Goal: Transaction & Acquisition: Purchase product/service

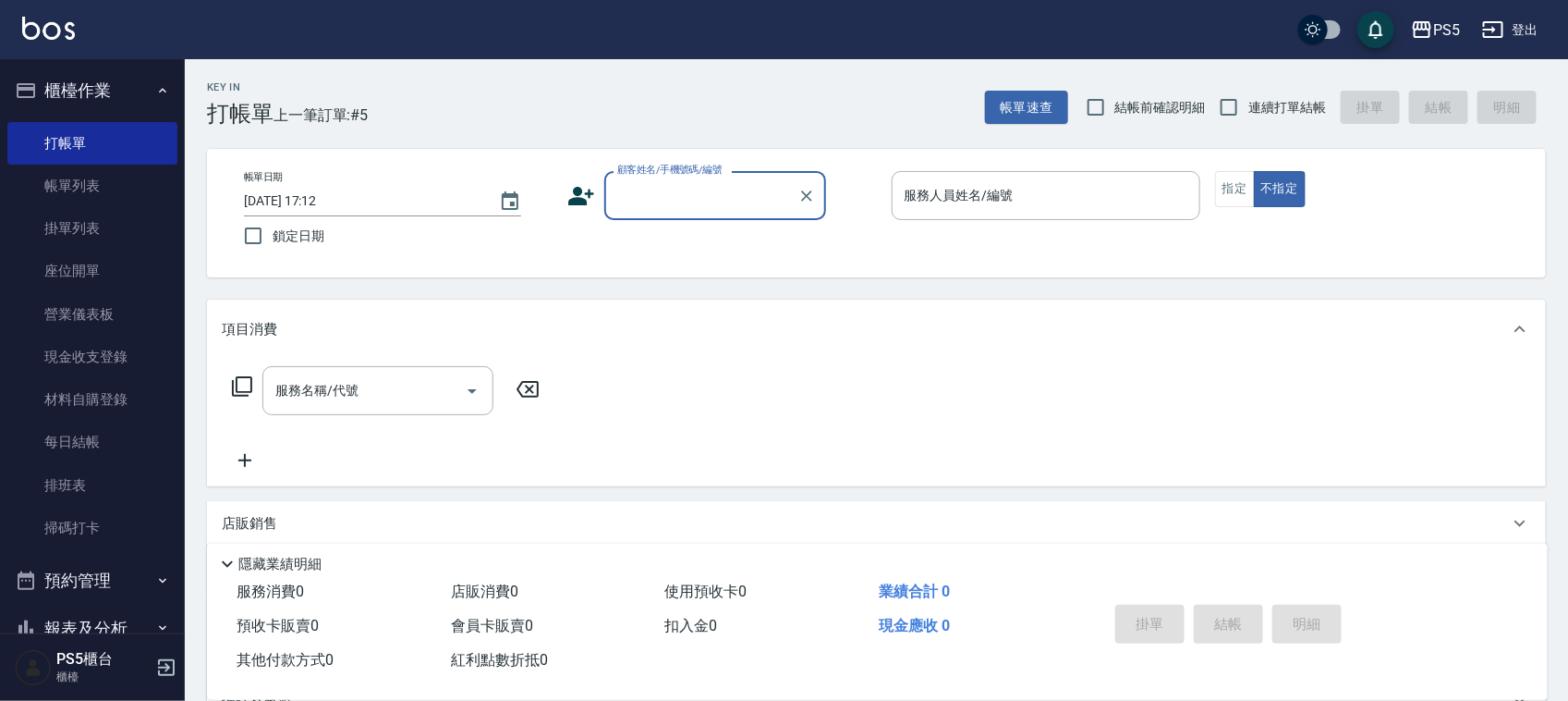
click at [669, 190] on input "顧客姓名/手機號碼/編號" at bounding box center [701, 195] width 177 height 32
type input "5"
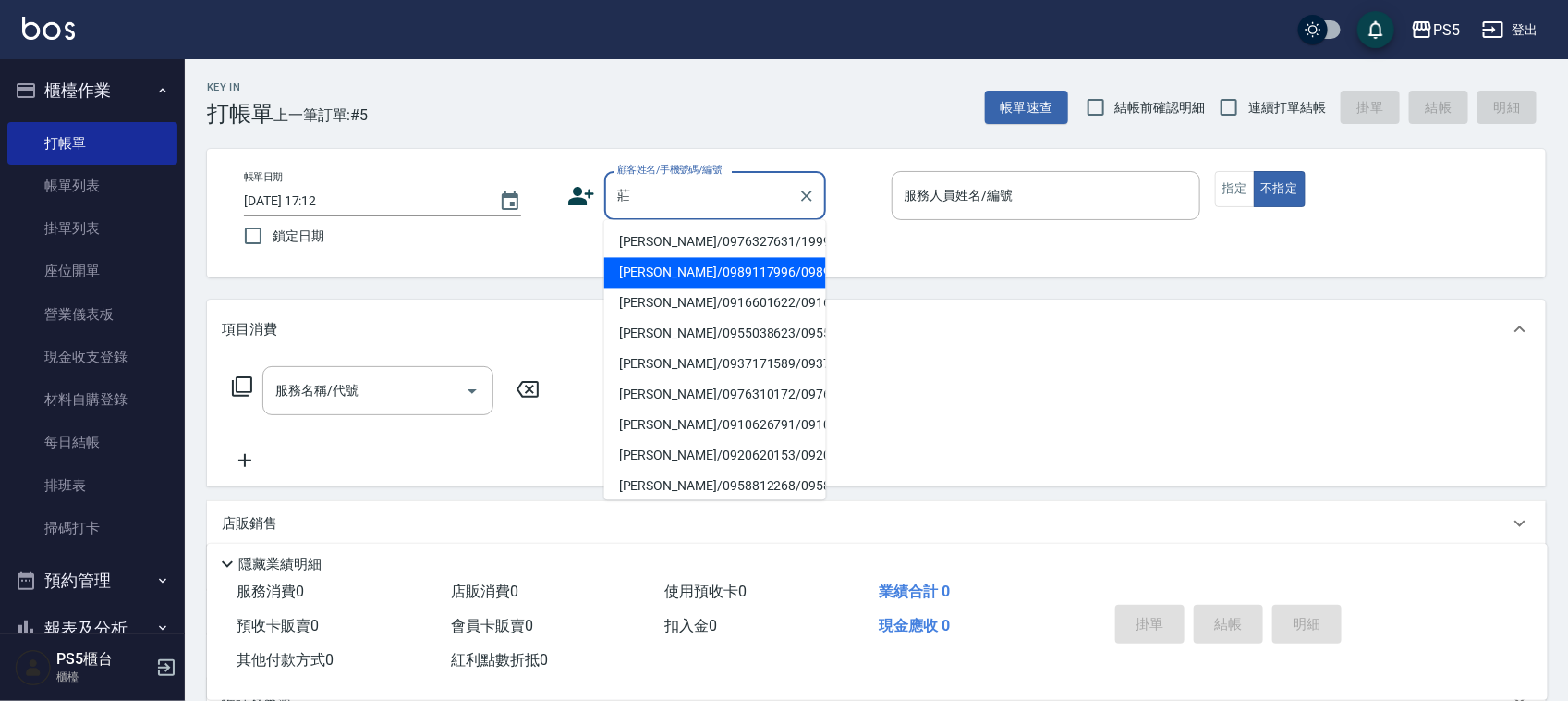
click at [626, 286] on li "[PERSON_NAME]/0989117996/0989117996" at bounding box center [716, 272] width 222 height 30
type input "[PERSON_NAME]/0989117996/0989117996"
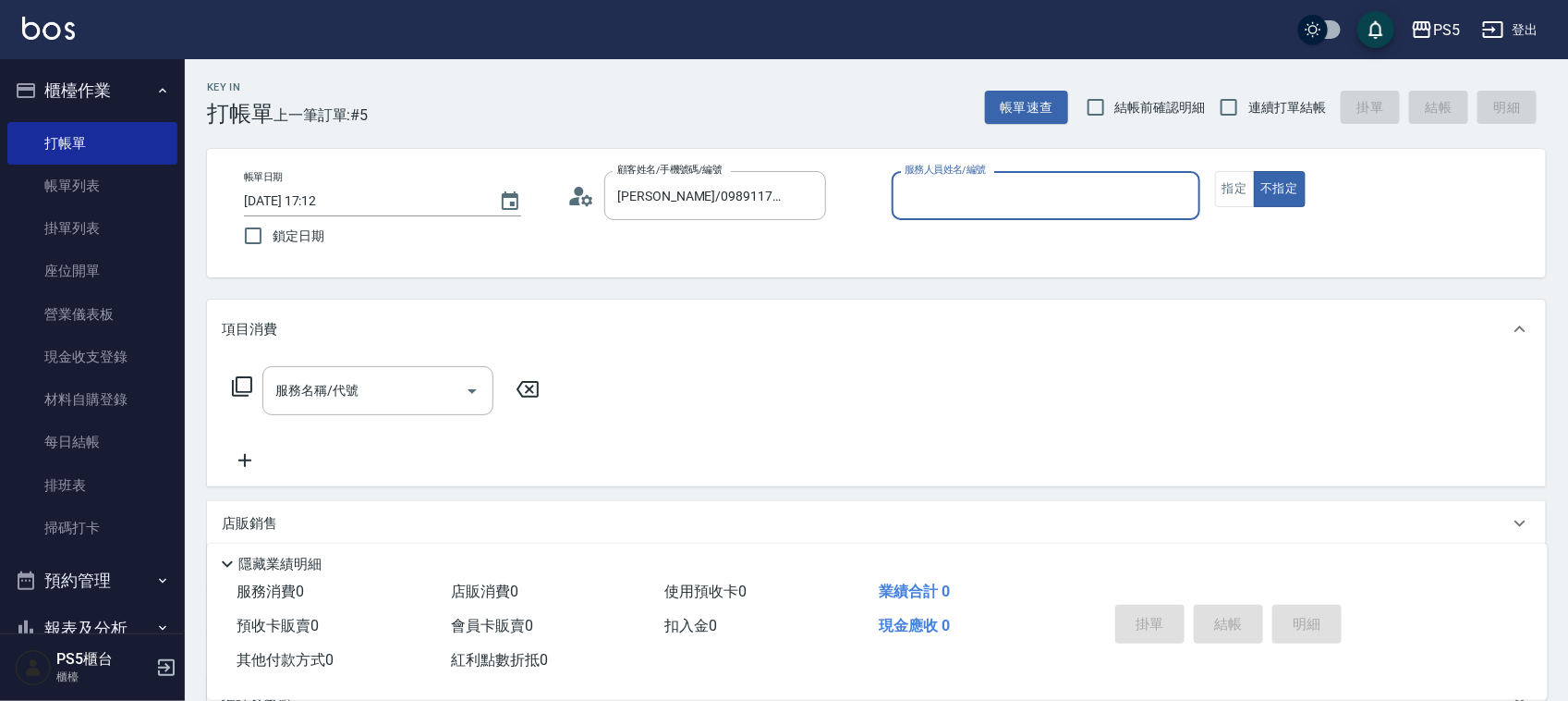
type input "[PERSON_NAME]-5"
click at [578, 190] on circle at bounding box center [579, 191] width 9 height 9
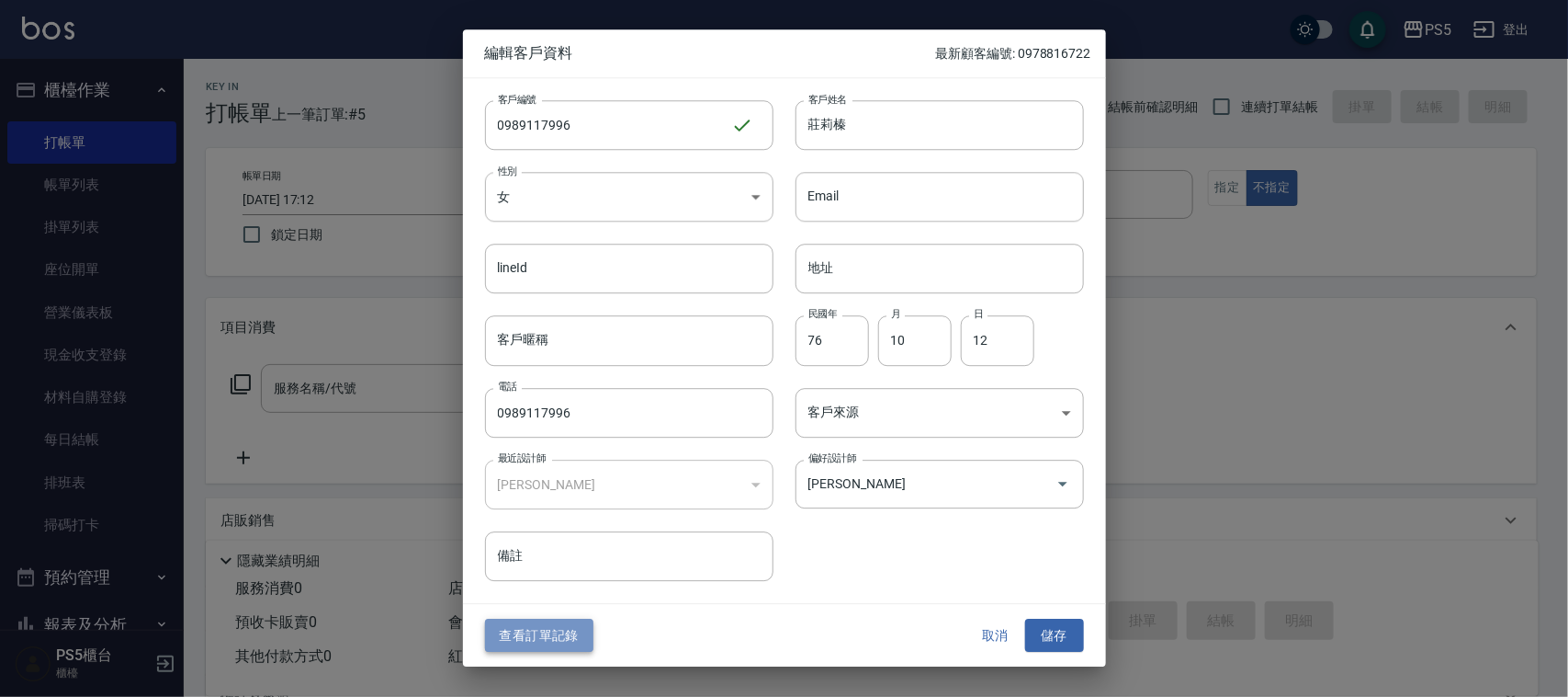
click at [563, 641] on button "查看訂單記錄" at bounding box center [538, 635] width 108 height 34
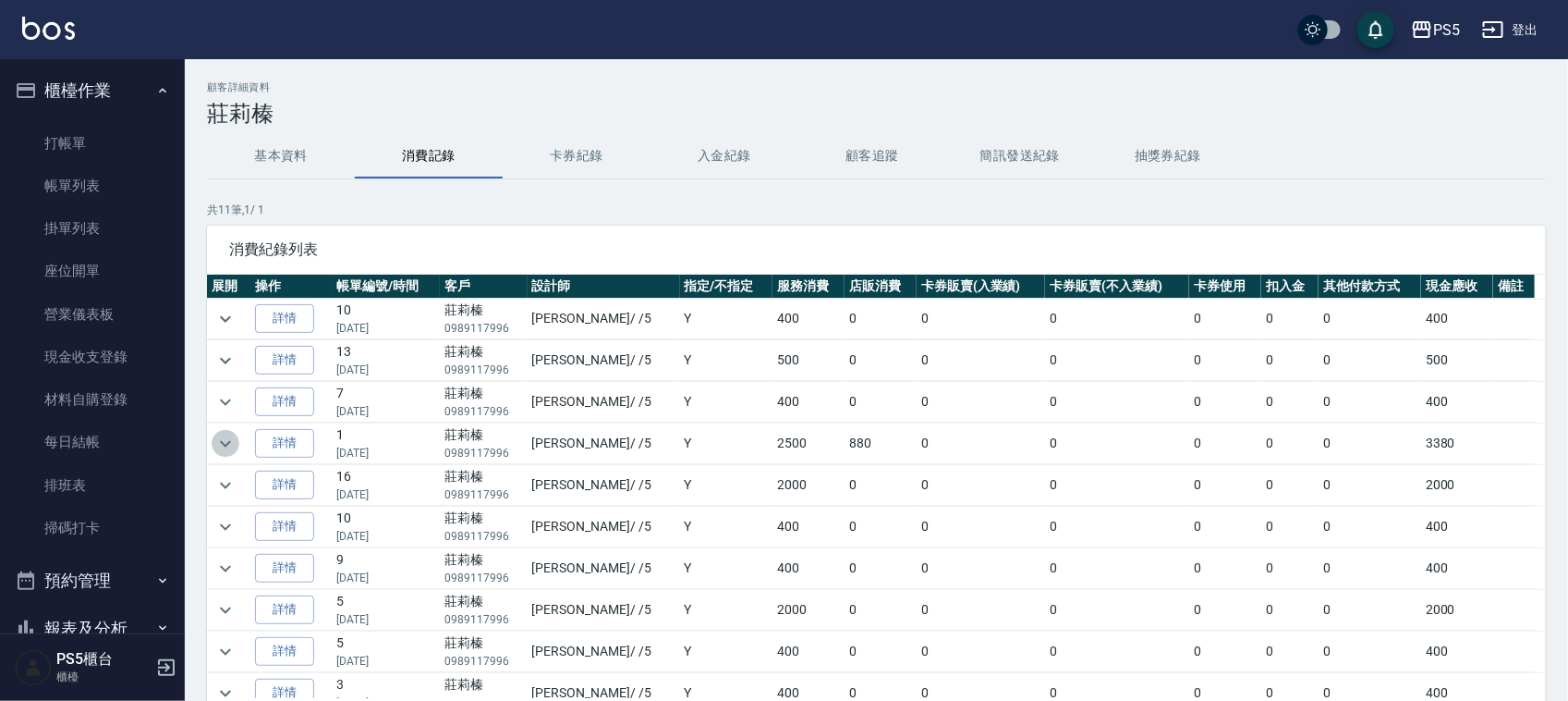
click at [219, 443] on icon "expand row" at bounding box center [225, 443] width 23 height 23
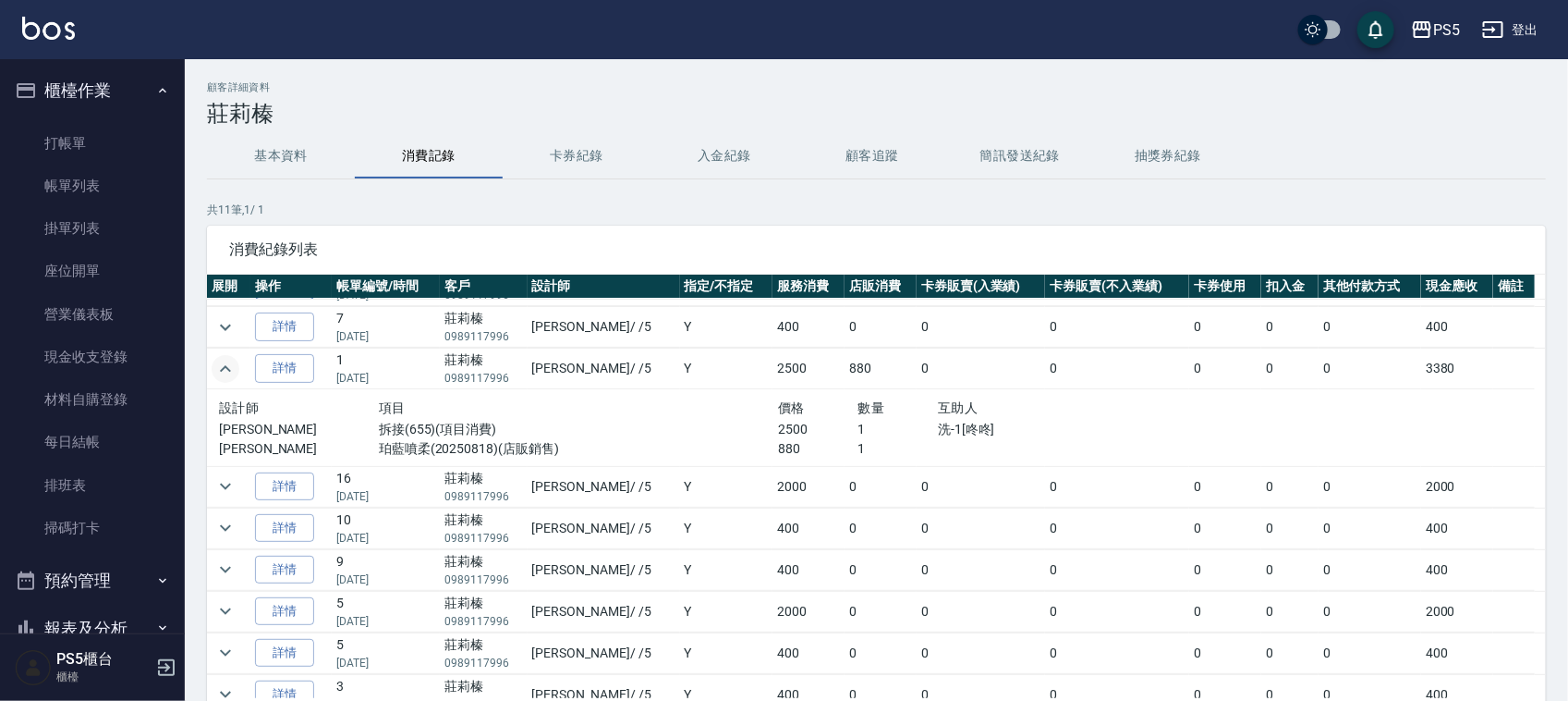
scroll to position [115, 0]
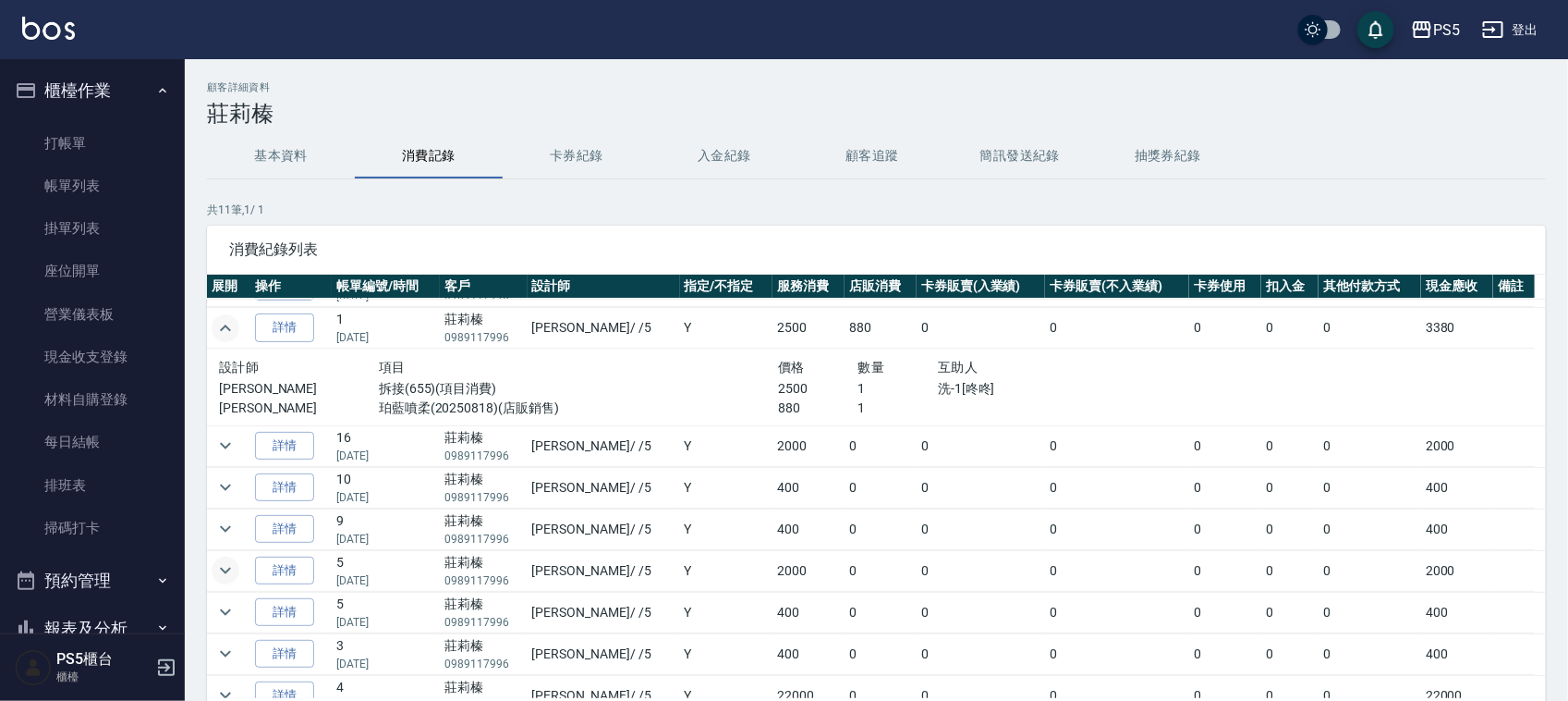
click at [223, 574] on icon "expand row" at bounding box center [225, 570] width 11 height 7
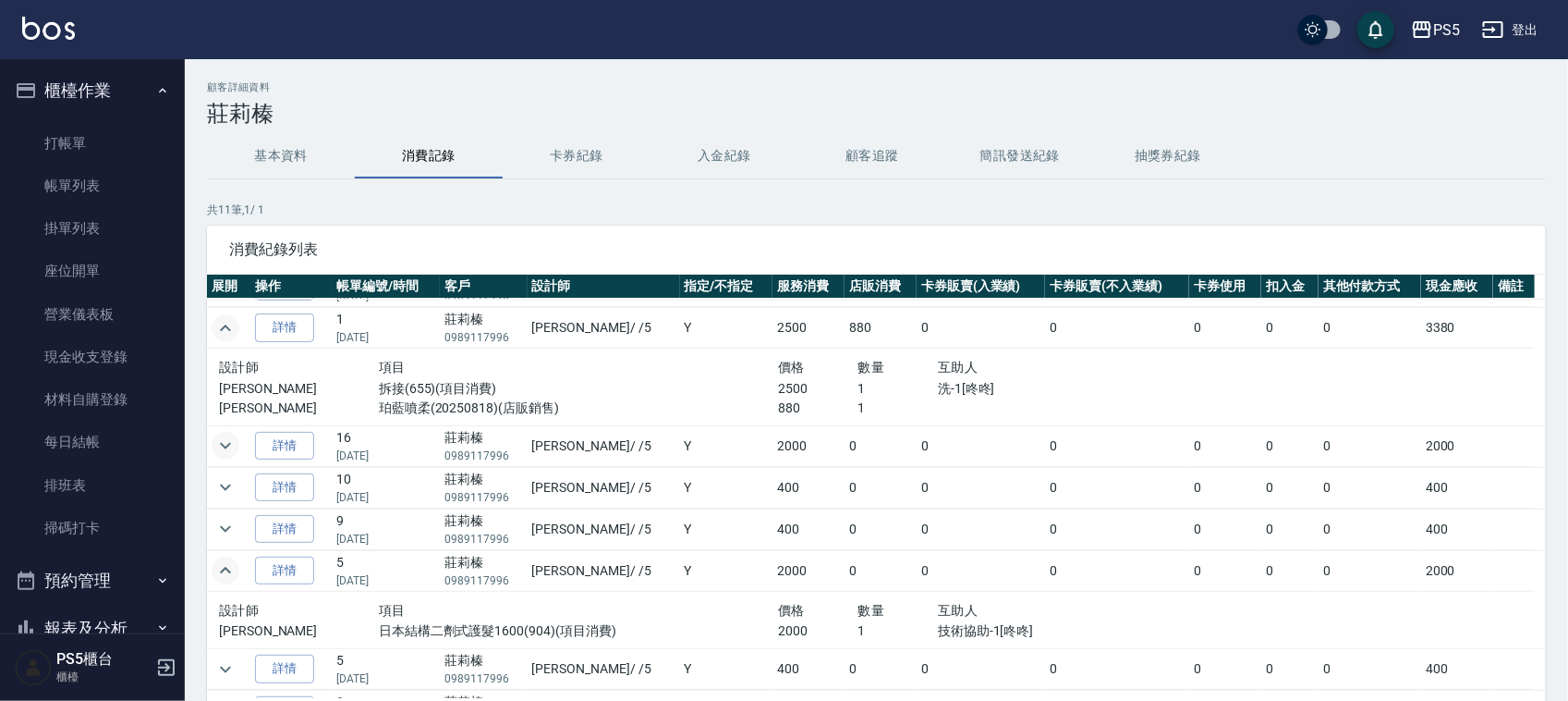
click at [218, 449] on icon "expand row" at bounding box center [225, 445] width 23 height 23
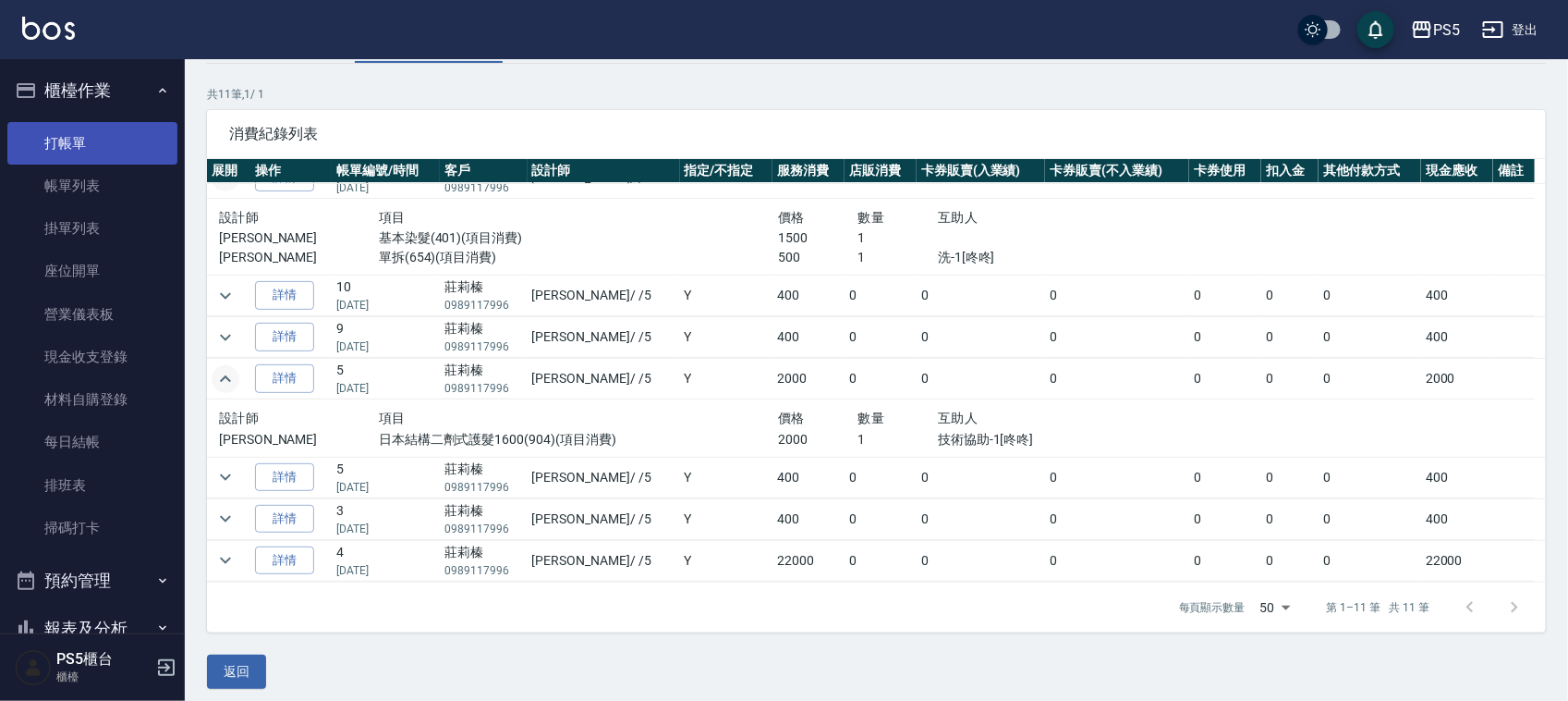
click at [47, 148] on link "打帳單" at bounding box center [92, 143] width 170 height 42
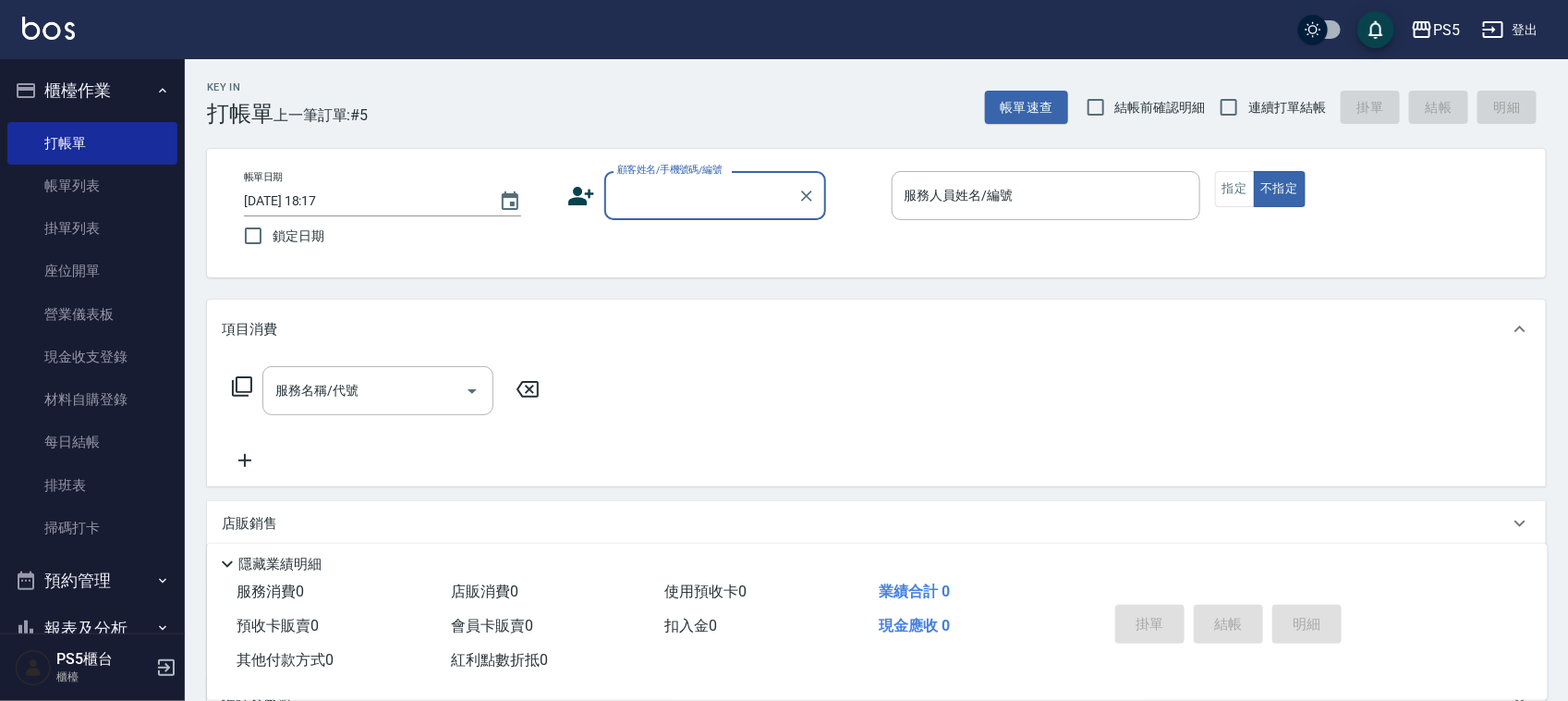
click at [717, 173] on label "顧客姓名/手機號碼/編號" at bounding box center [669, 169] width 105 height 14
click at [717, 179] on input "顧客姓名/手機號碼/編號" at bounding box center [701, 195] width 177 height 32
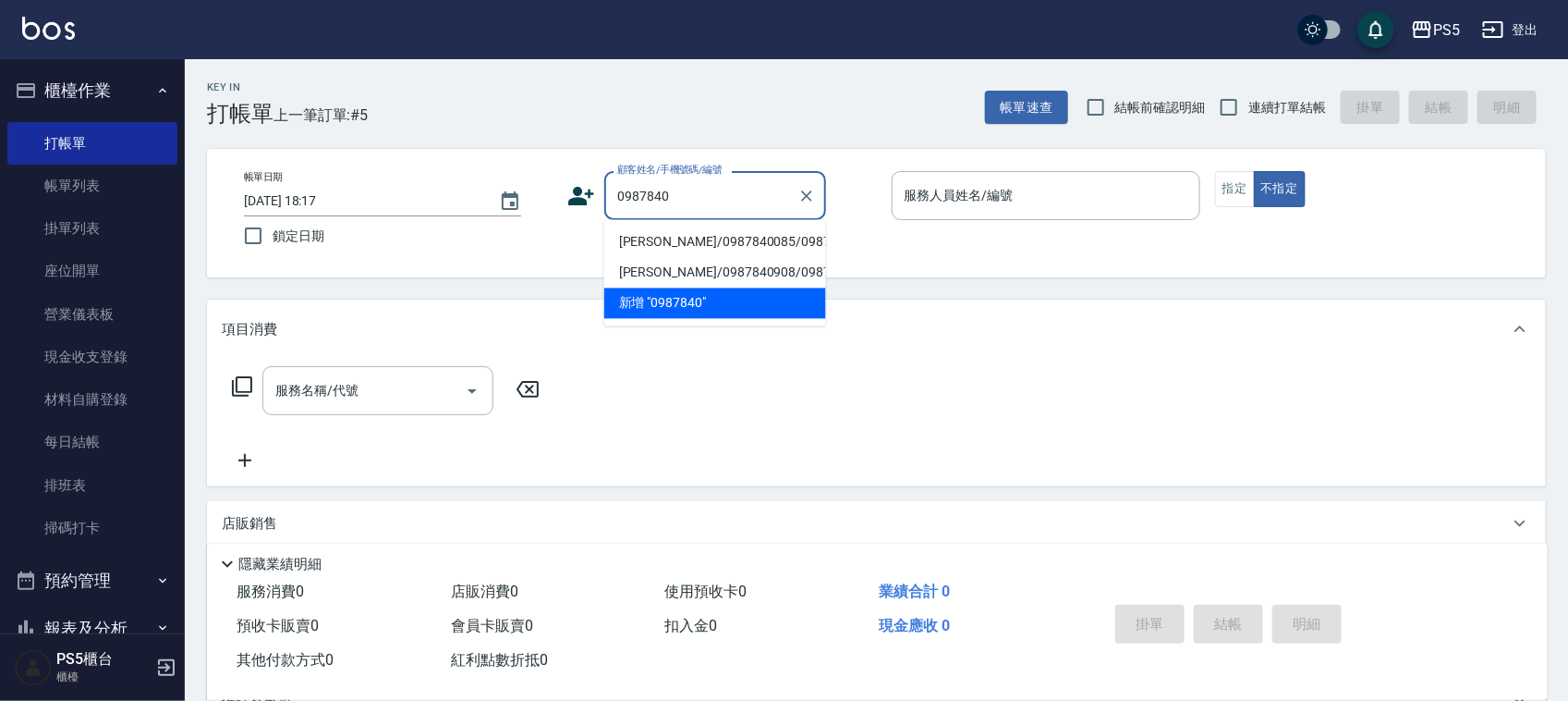
click at [653, 256] on li "宋紀翰/0987840085/0987840085" at bounding box center [716, 242] width 222 height 30
type input "宋紀翰/0987840085/0987840085"
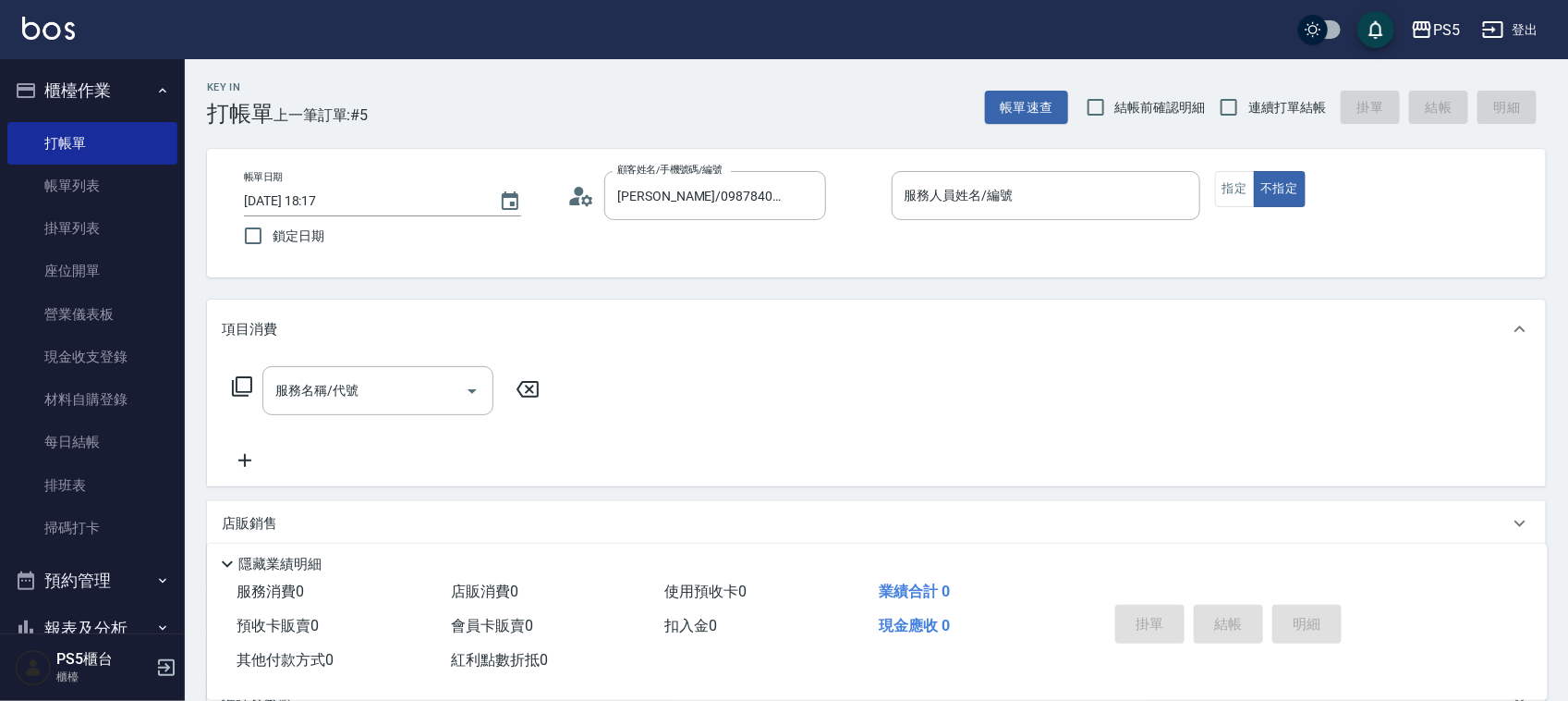
click at [578, 192] on circle at bounding box center [579, 191] width 9 height 9
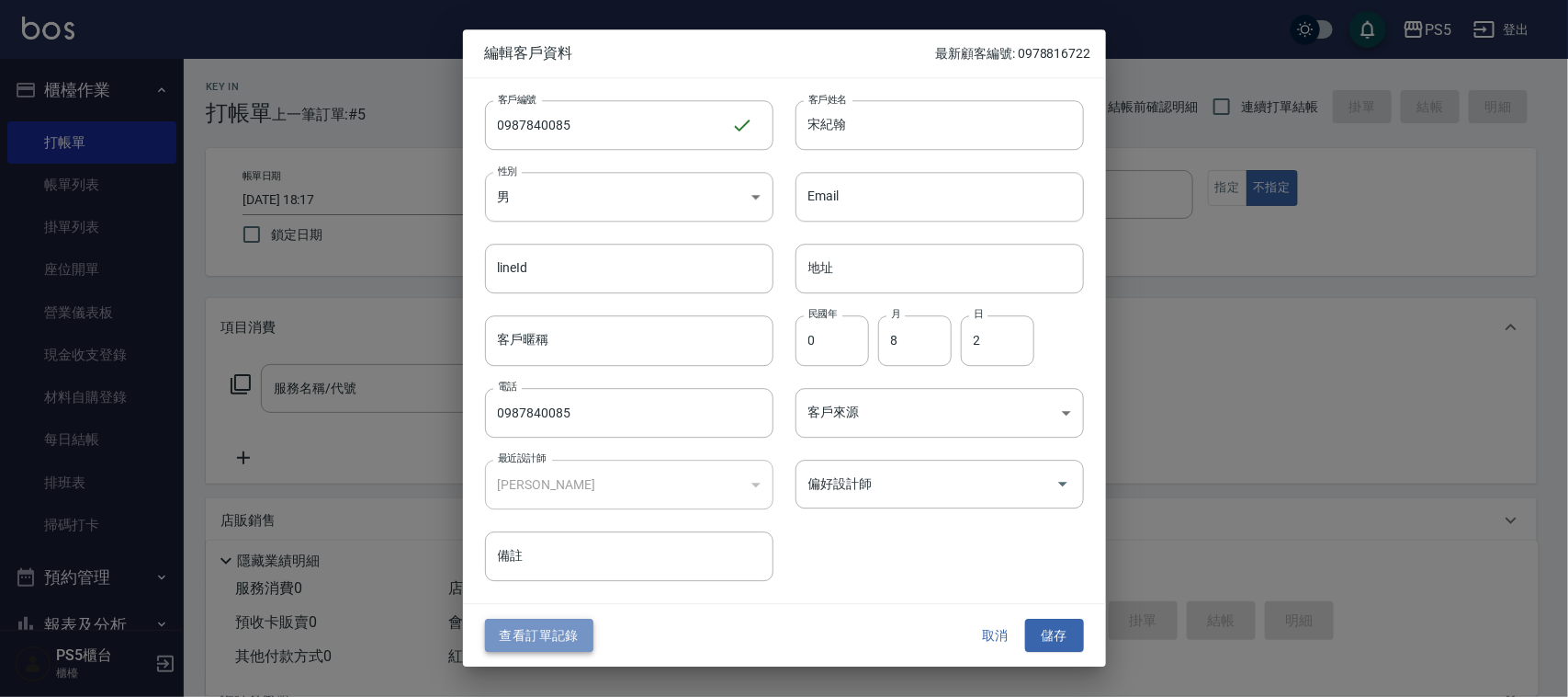
click at [572, 627] on button "查看訂單記錄" at bounding box center [538, 635] width 108 height 34
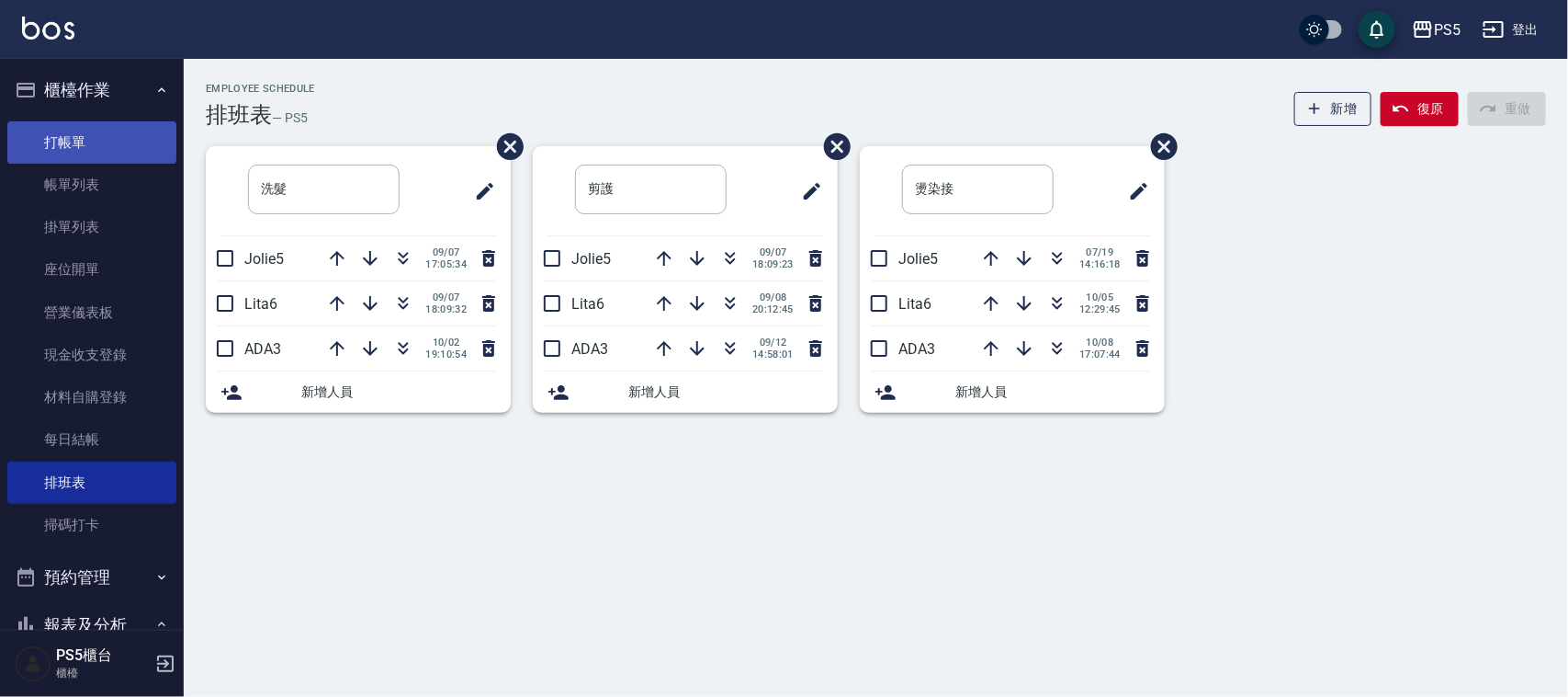
click at [106, 124] on link "打帳單" at bounding box center [92, 142] width 169 height 42
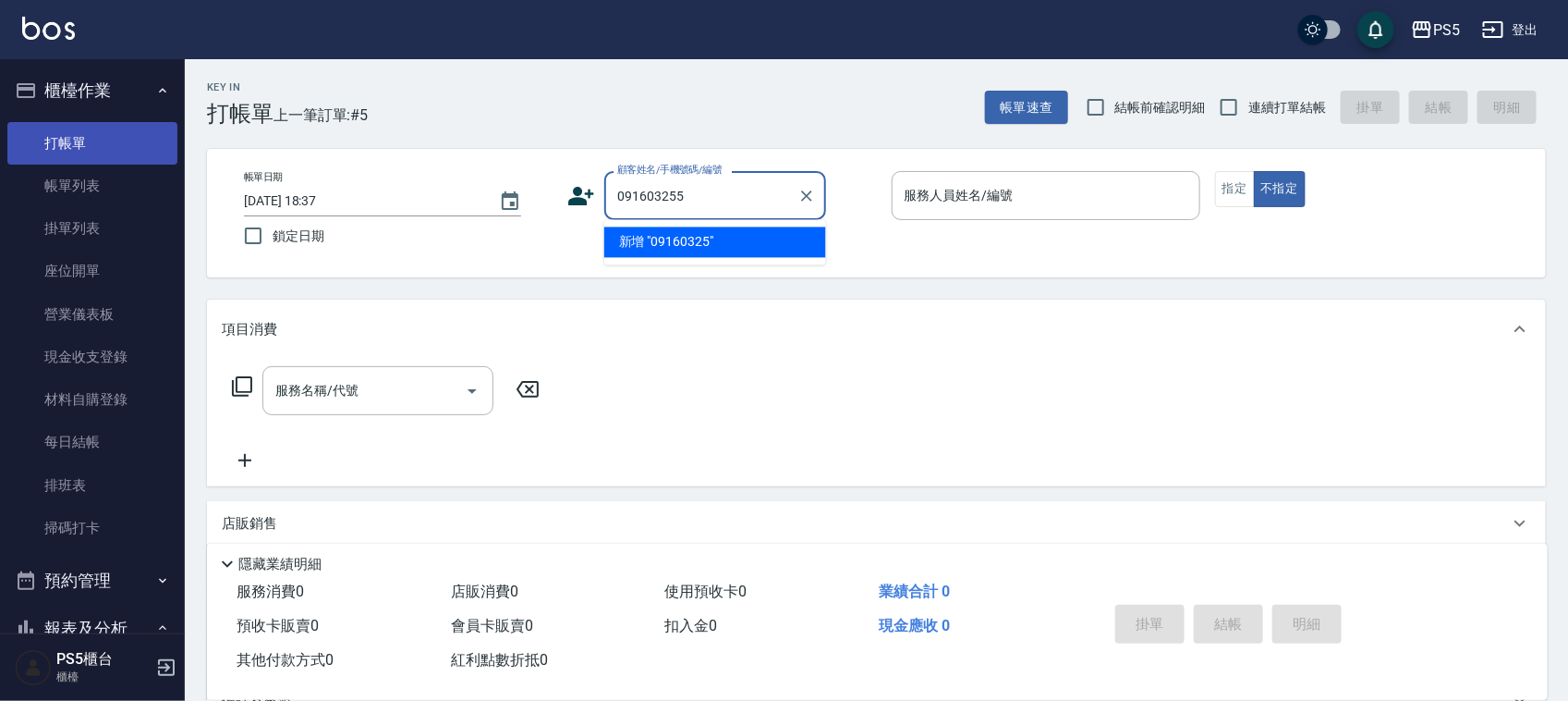
type input "0916032550"
drag, startPoint x: 715, startPoint y: 173, endPoint x: 707, endPoint y: 182, distance: 12.0
click at [707, 182] on div "顧客姓名/手機號碼/編號 0916032550 顧客姓名/手機號碼/編號" at bounding box center [716, 196] width 222 height 49
drag, startPoint x: 707, startPoint y: 182, endPoint x: 505, endPoint y: 227, distance: 207.0
click at [494, 234] on div "帳單日期 [DATE] 18:37 鎖定日期 顧客姓名/手機號碼/編號 0916032550 顧客姓名/手機號碼/編號 服務人員姓名/編號 服務人員姓名/編號…" at bounding box center [876, 213] width 1295 height 85
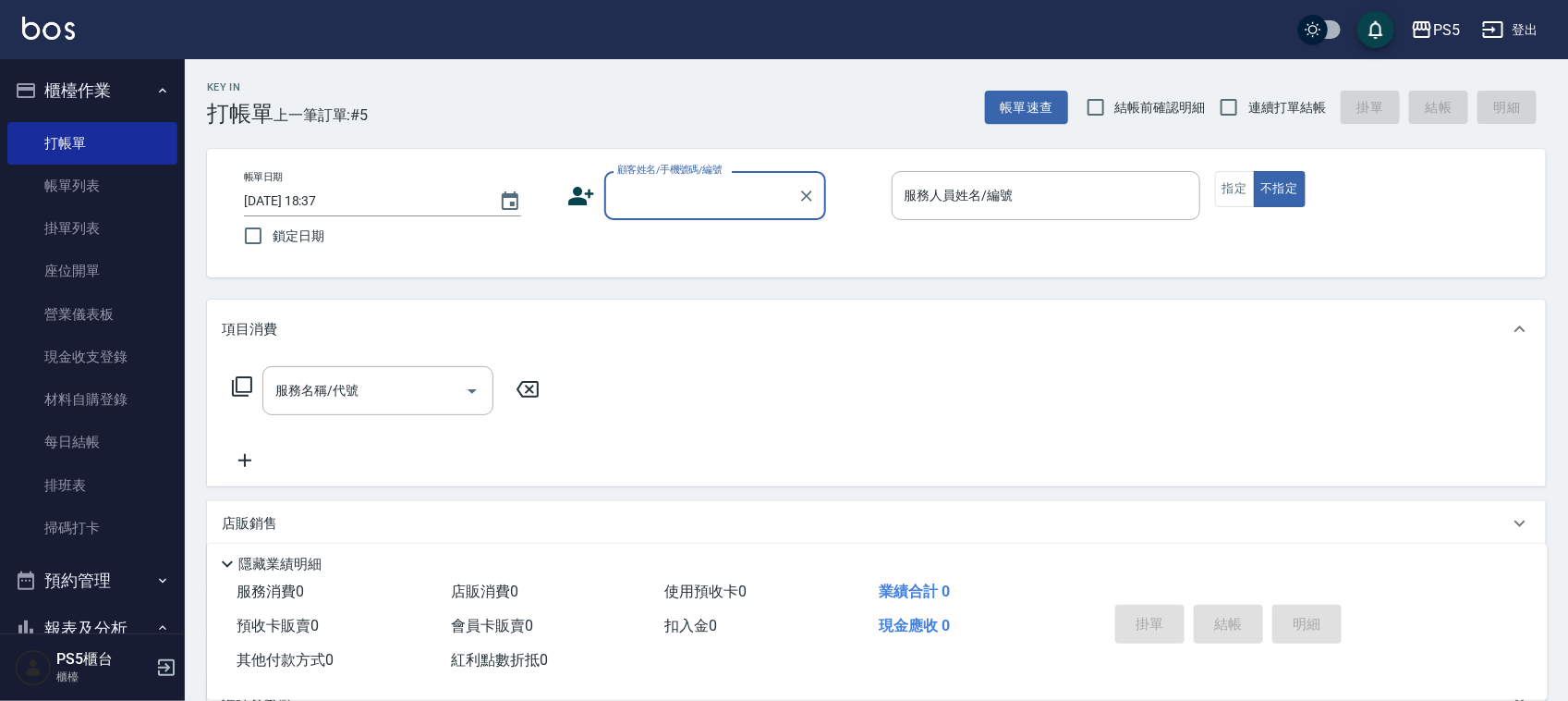
click at [575, 197] on icon at bounding box center [582, 196] width 26 height 19
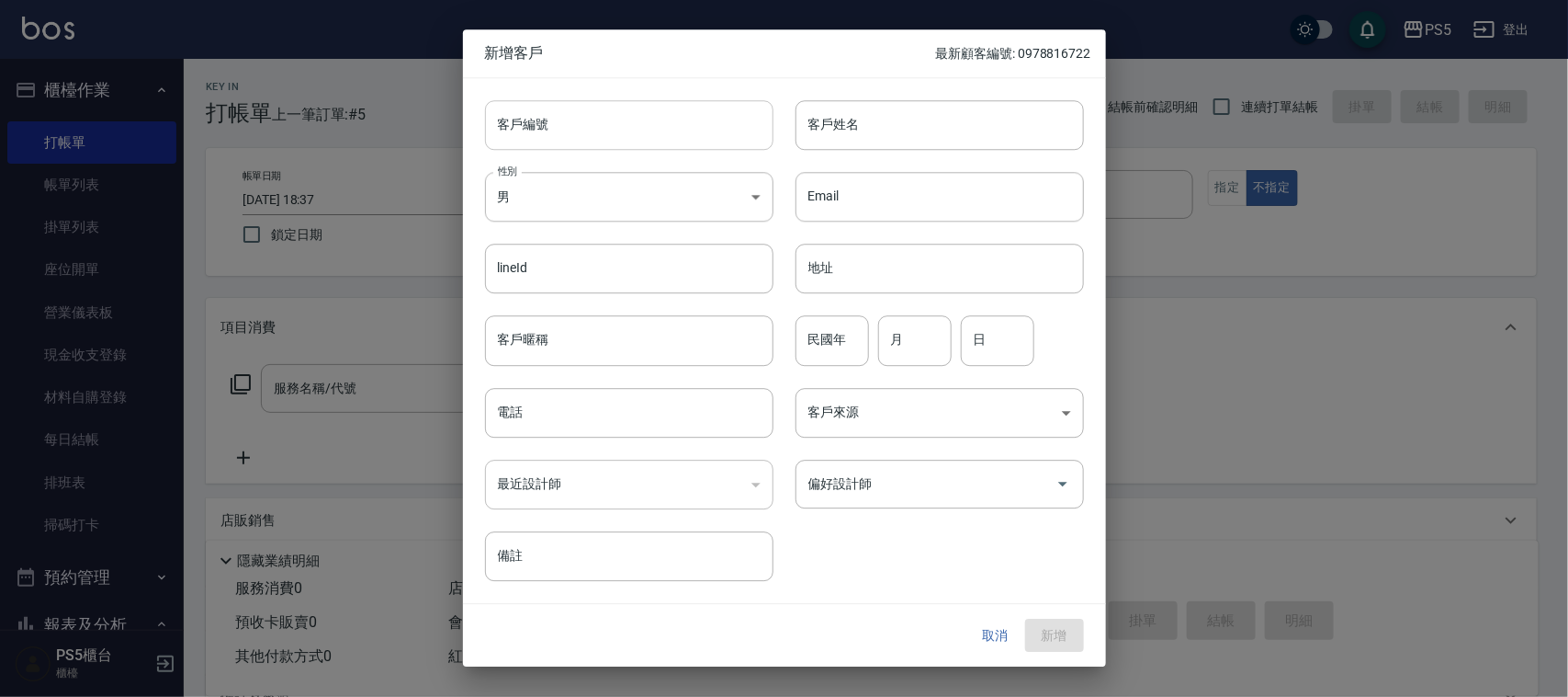
click at [594, 106] on input "客戶編號" at bounding box center [628, 124] width 288 height 50
paste input "0916032550"
type input "0916032550"
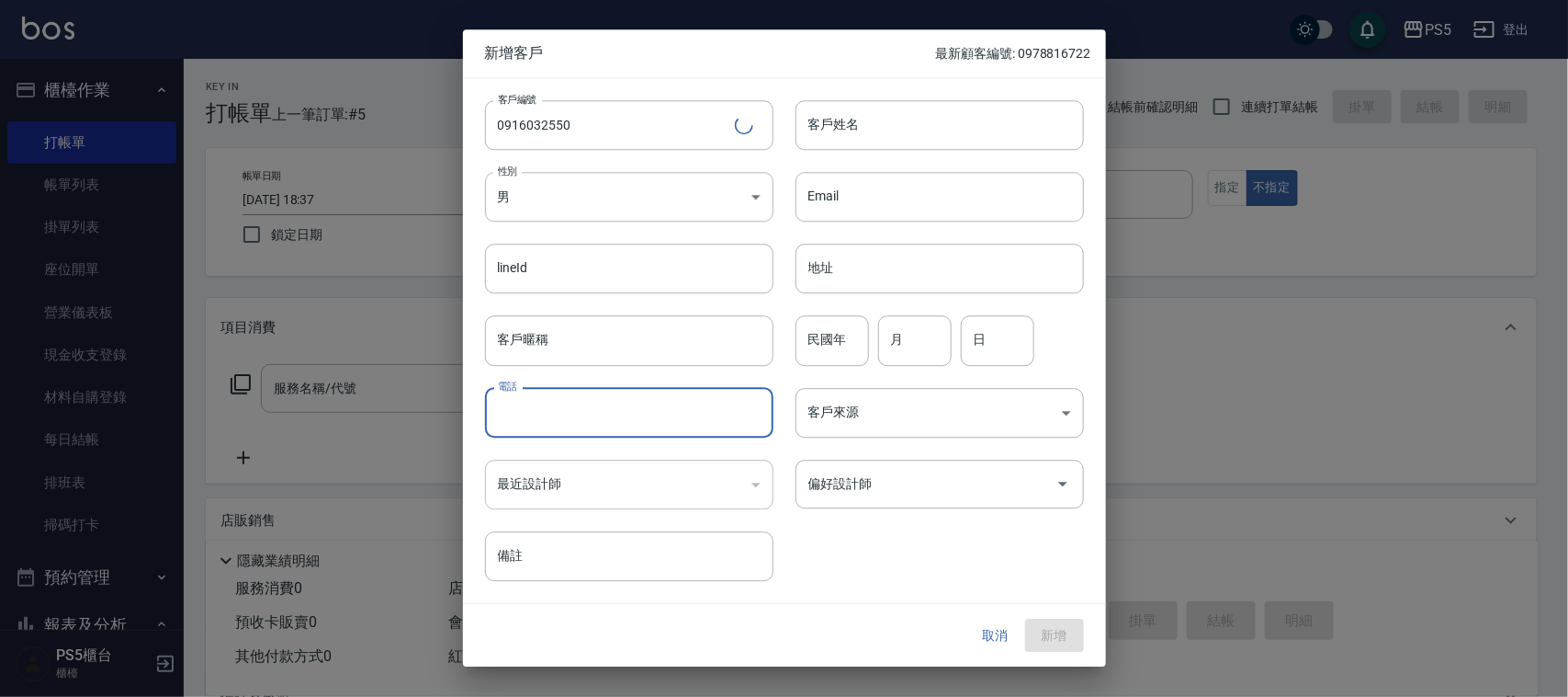
click at [572, 419] on input "電話" at bounding box center [628, 413] width 288 height 50
paste input "0916032550"
type input "0916032550"
click at [570, 203] on body "PS5 登出 櫃檯作業 打帳單 帳單列表 掛單列表 座位開單 營業儀表板 現金收支登錄 材料自購登錄 每日結帳 排班表 掃碼打卡 預約管理 預約管理 單日預約…" at bounding box center [784, 447] width 1568 height 894
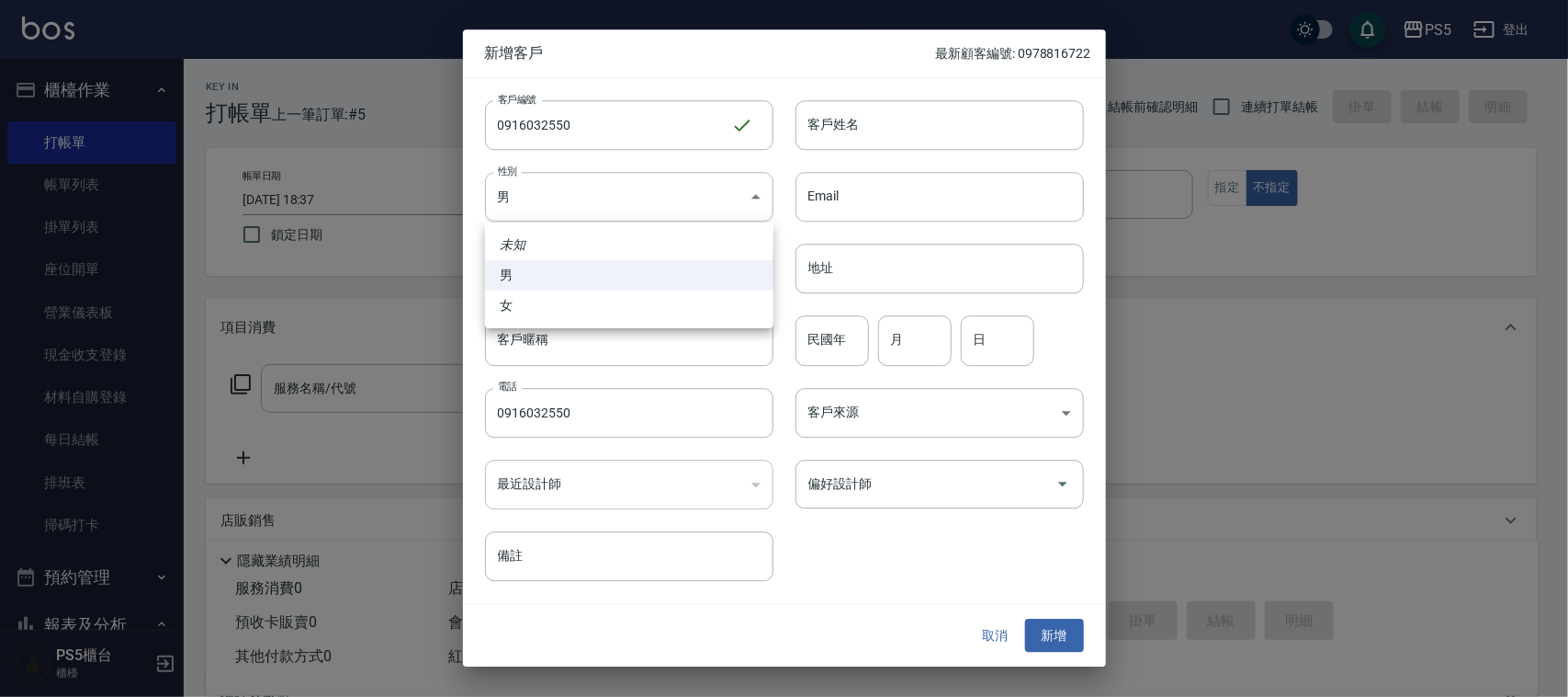
click at [530, 310] on li "女" at bounding box center [628, 305] width 288 height 30
type input "[DEMOGRAPHIC_DATA]"
click at [870, 121] on input "客戶姓名" at bounding box center [939, 124] width 288 height 50
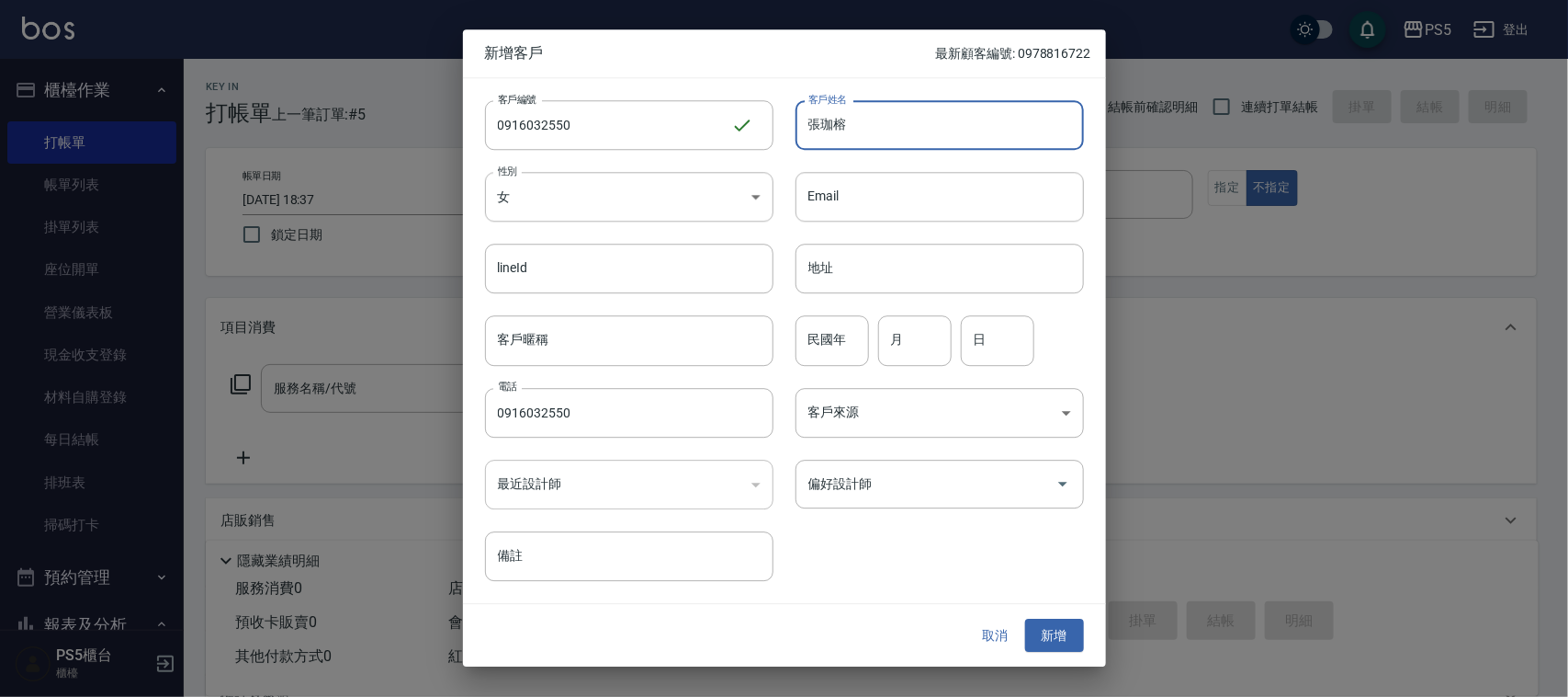
type input "張珈榕"
type input "96"
type input "6"
type input "8"
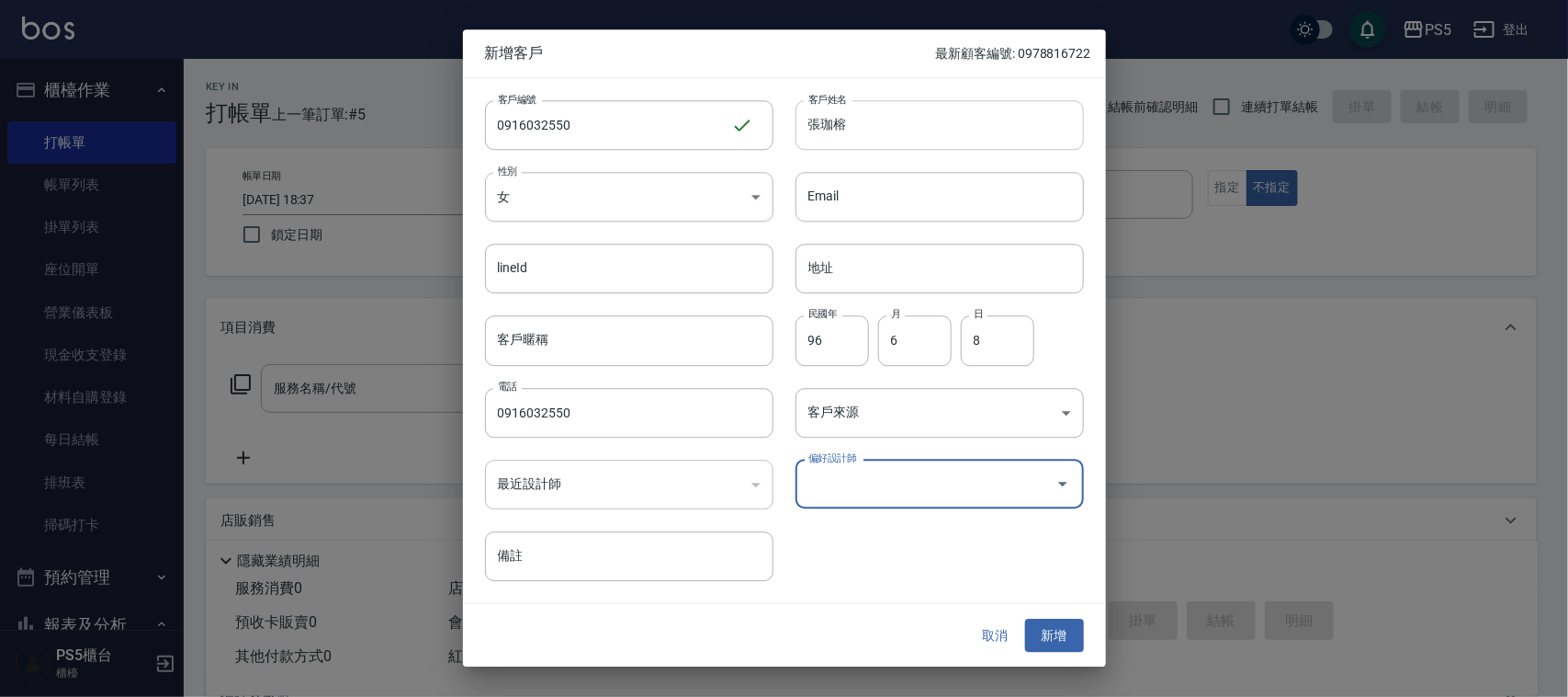
click at [1025, 619] on button "新增" at bounding box center [1054, 635] width 59 height 34
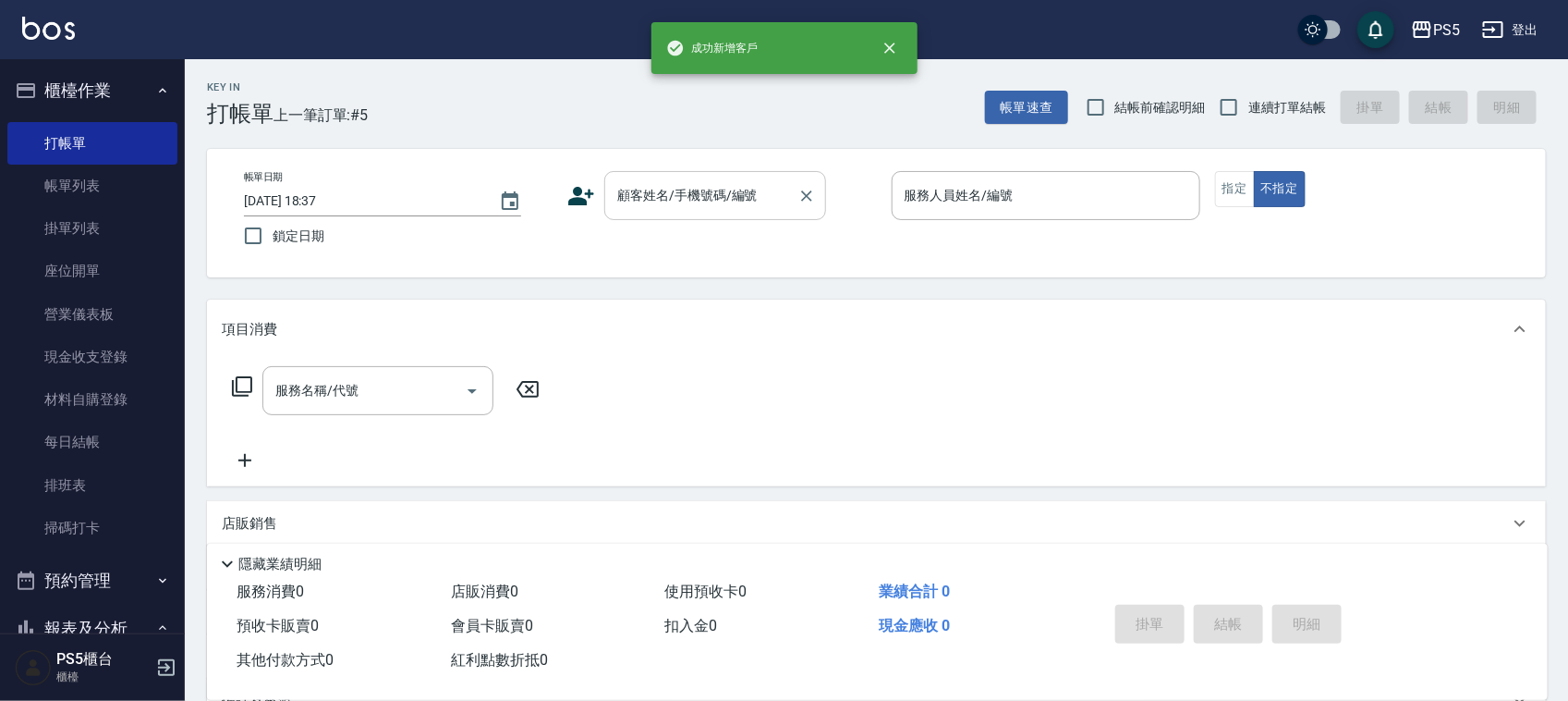
click at [783, 180] on input "顧客姓名/手機號碼/編號" at bounding box center [701, 195] width 177 height 32
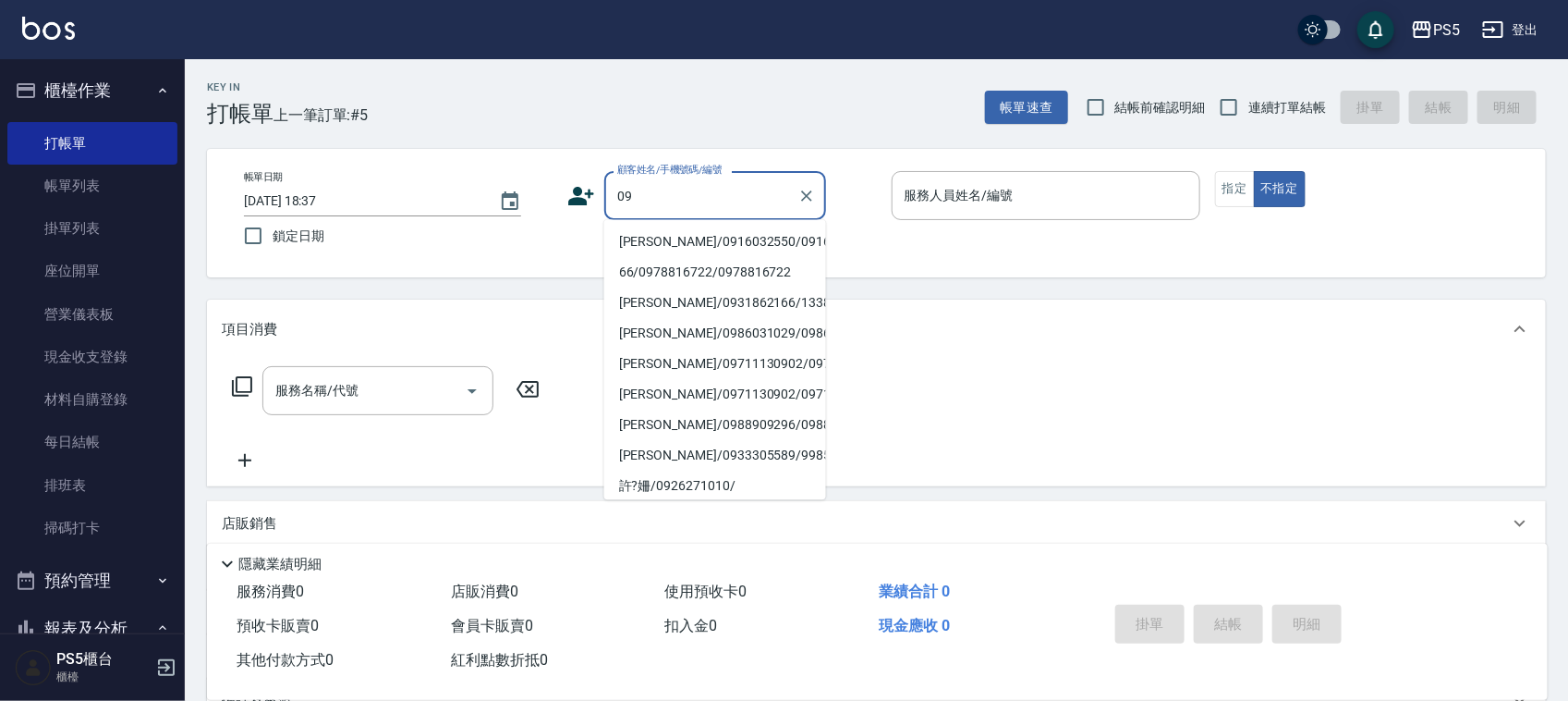
click at [661, 257] on li "[PERSON_NAME]/0916032550/0916032550" at bounding box center [716, 242] width 222 height 30
type input "[PERSON_NAME]/0916032550/0916032550"
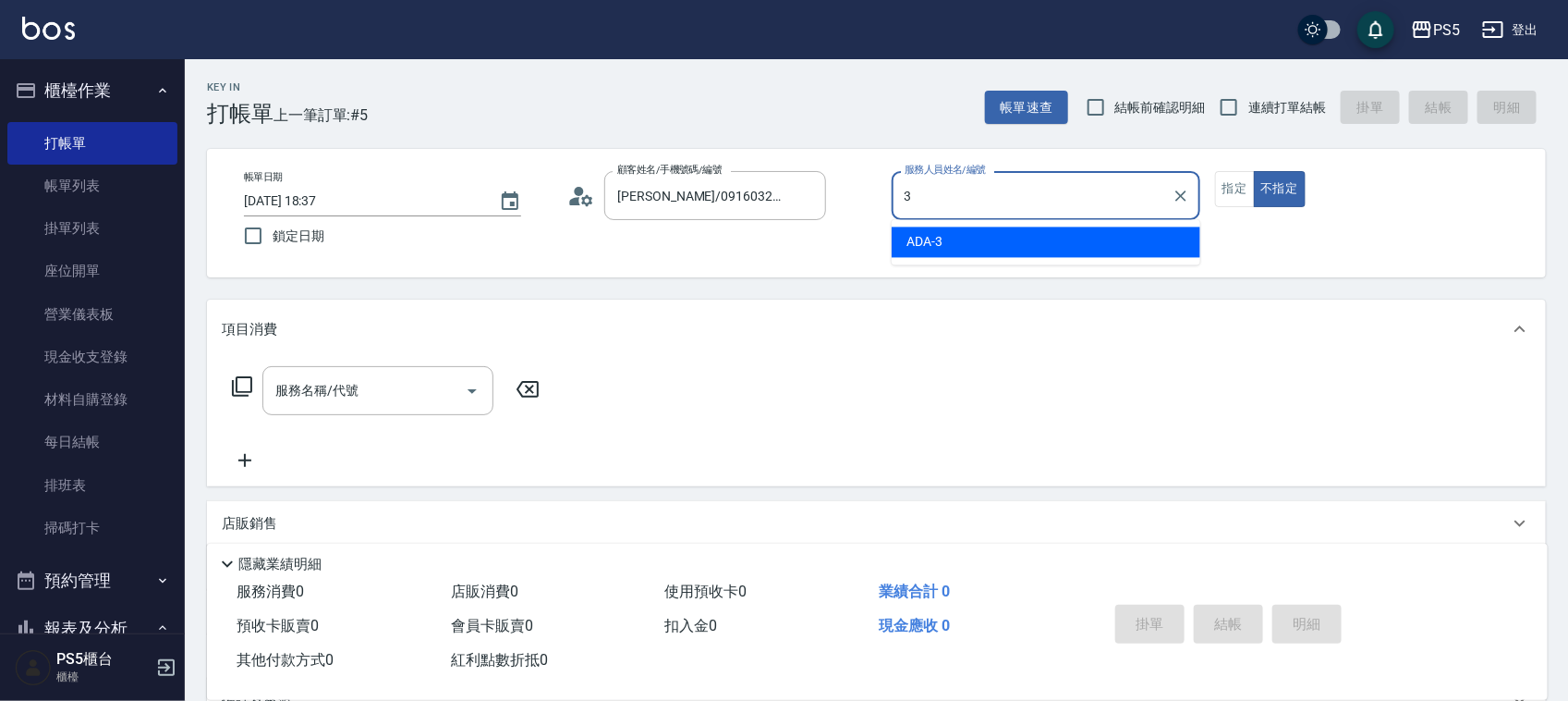
type input "ADA-3"
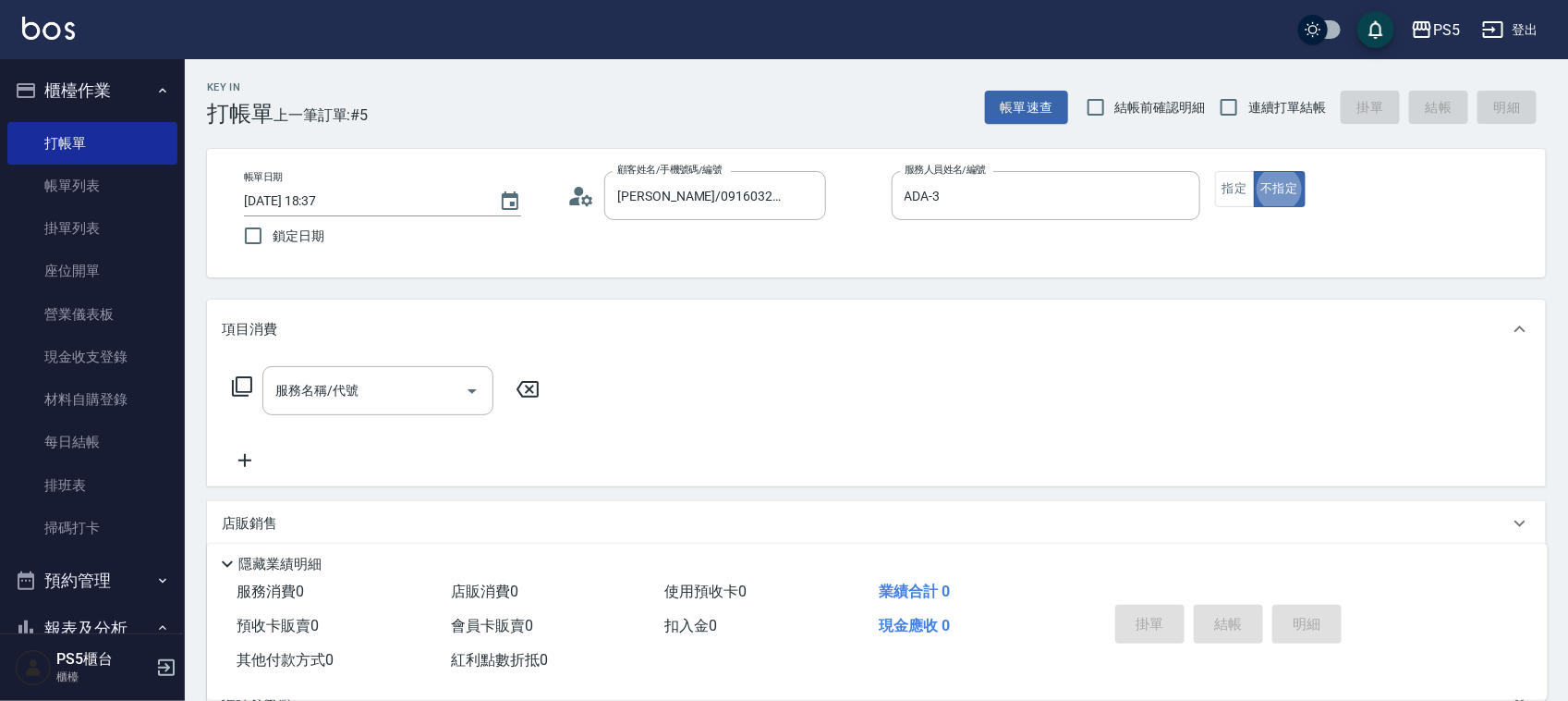
type button "false"
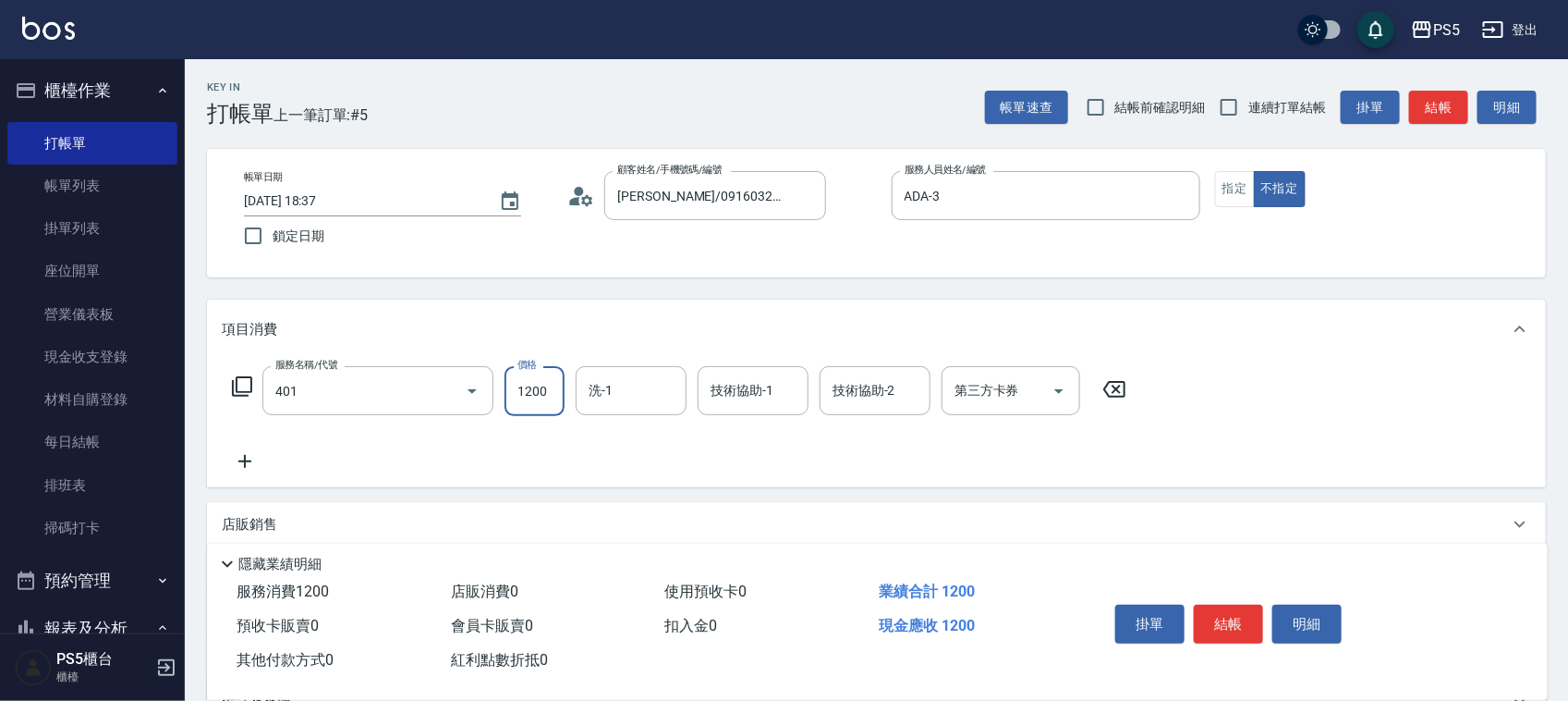
type input "基本染髮(401)"
type input "1799"
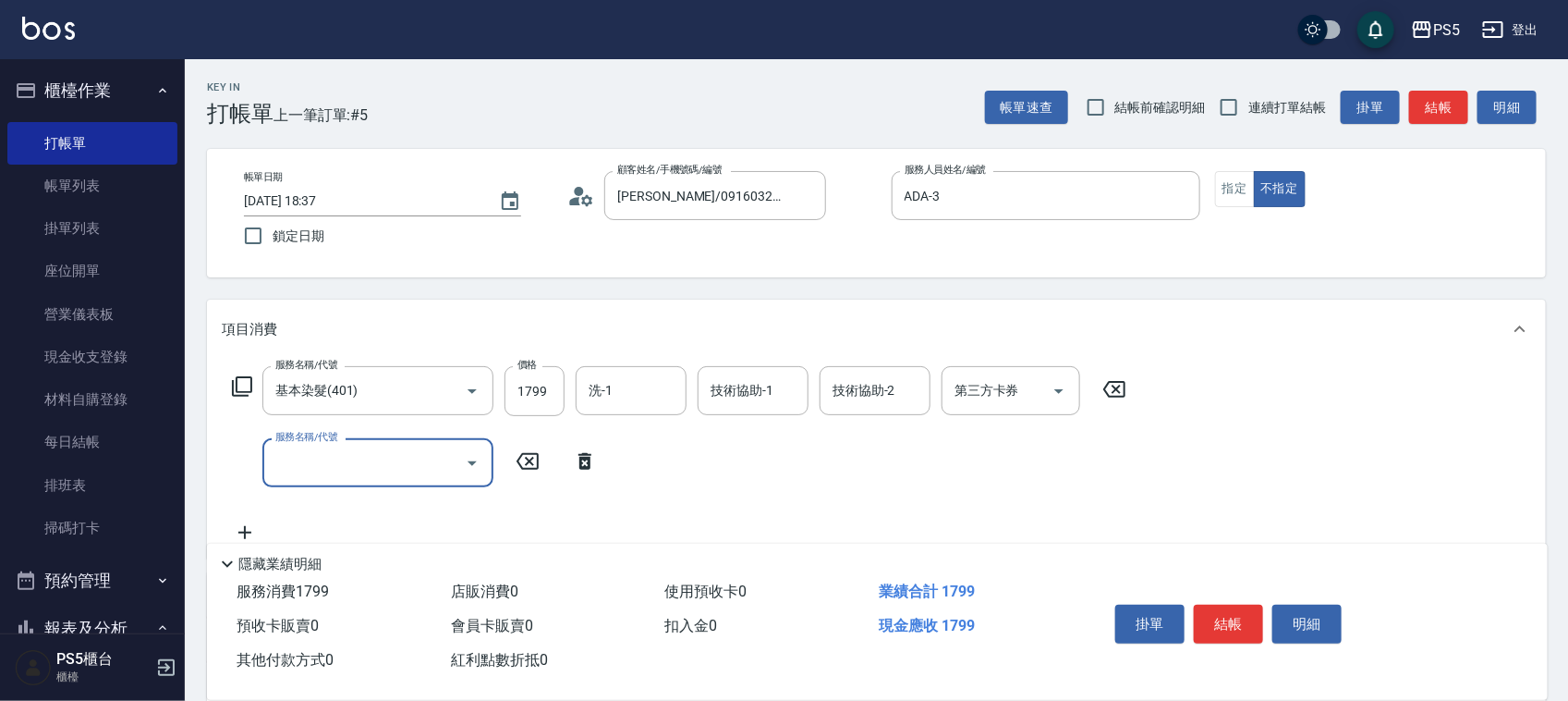
type input "3"
type input "洗剪400(201)"
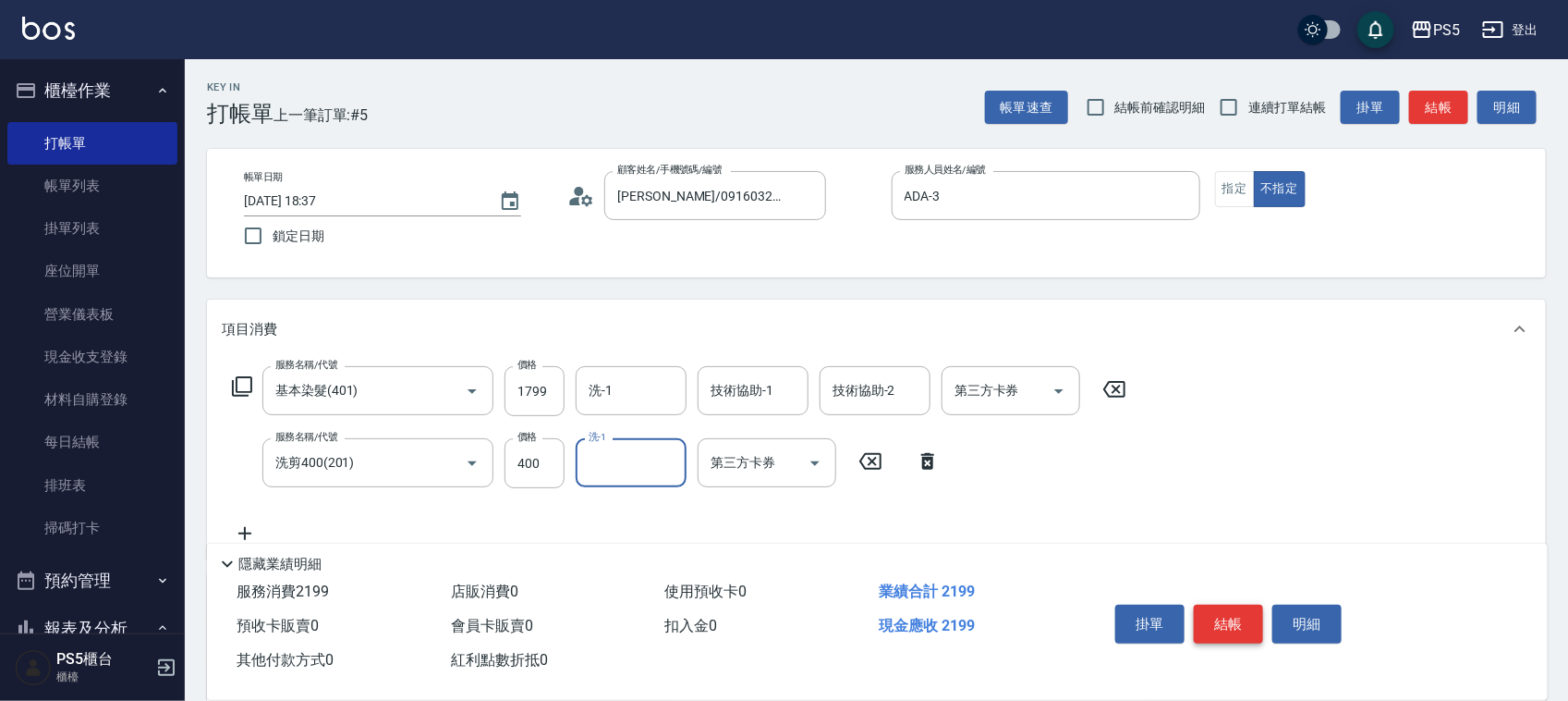
click at [1240, 616] on button "結帳" at bounding box center [1228, 623] width 69 height 38
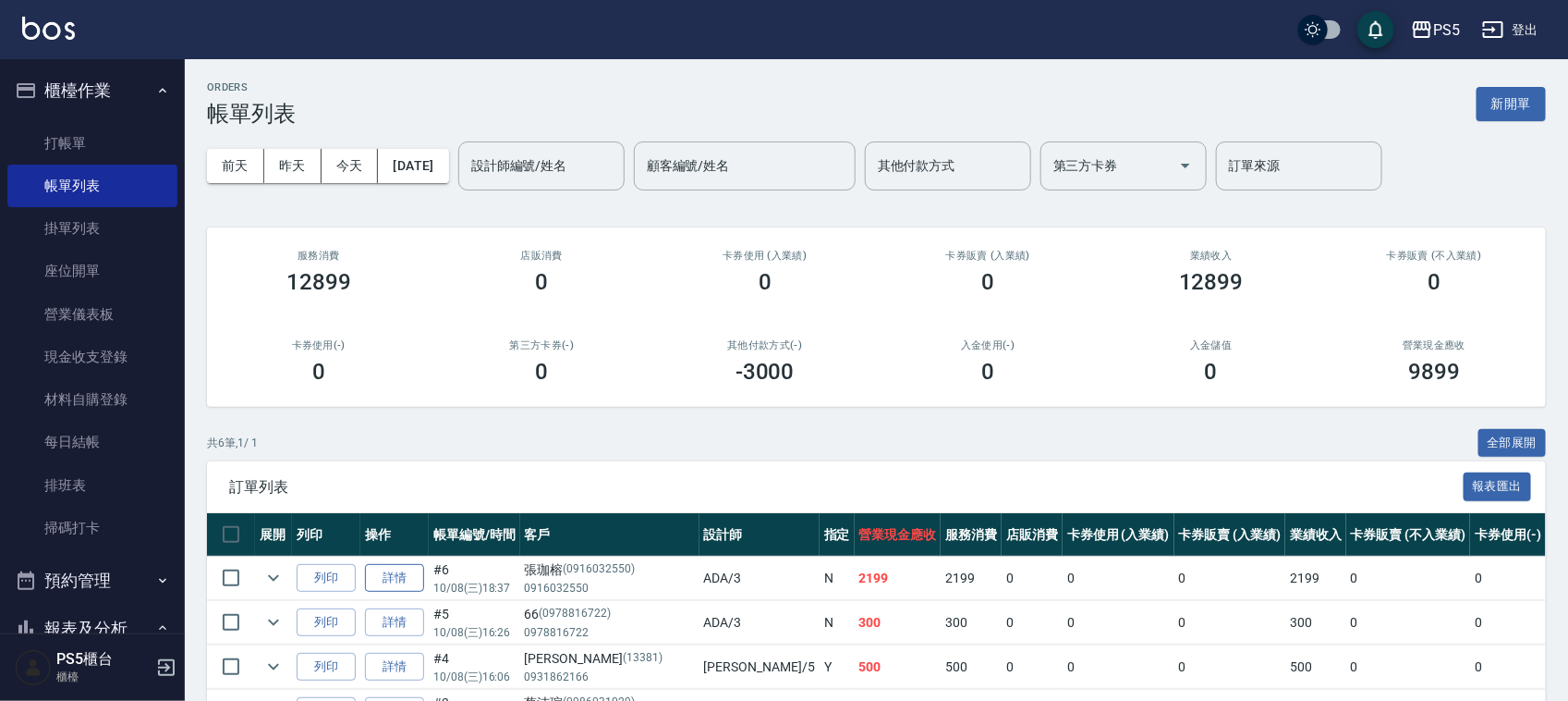
click at [377, 578] on link "詳情" at bounding box center [394, 577] width 59 height 29
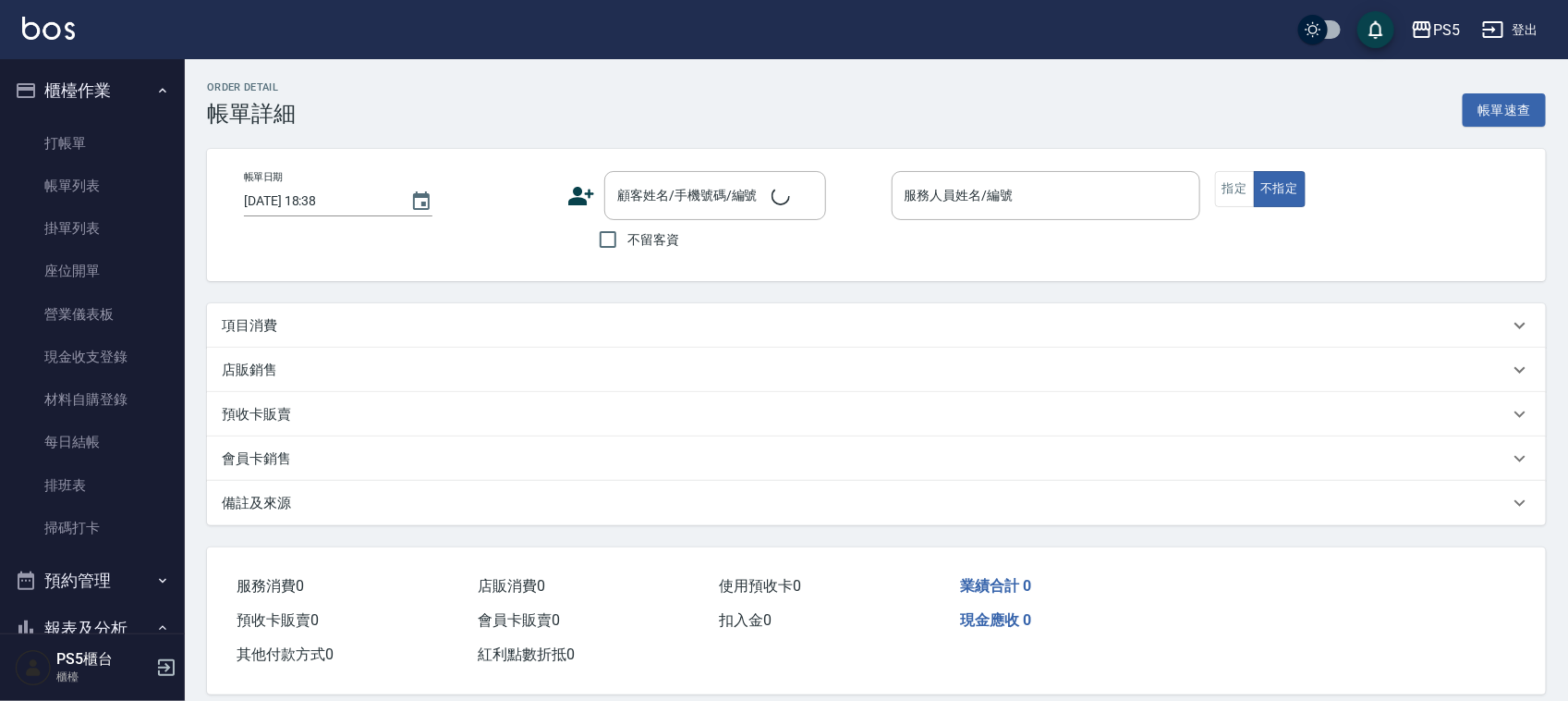
type input "[DATE] 18:37"
type input "ADA-3"
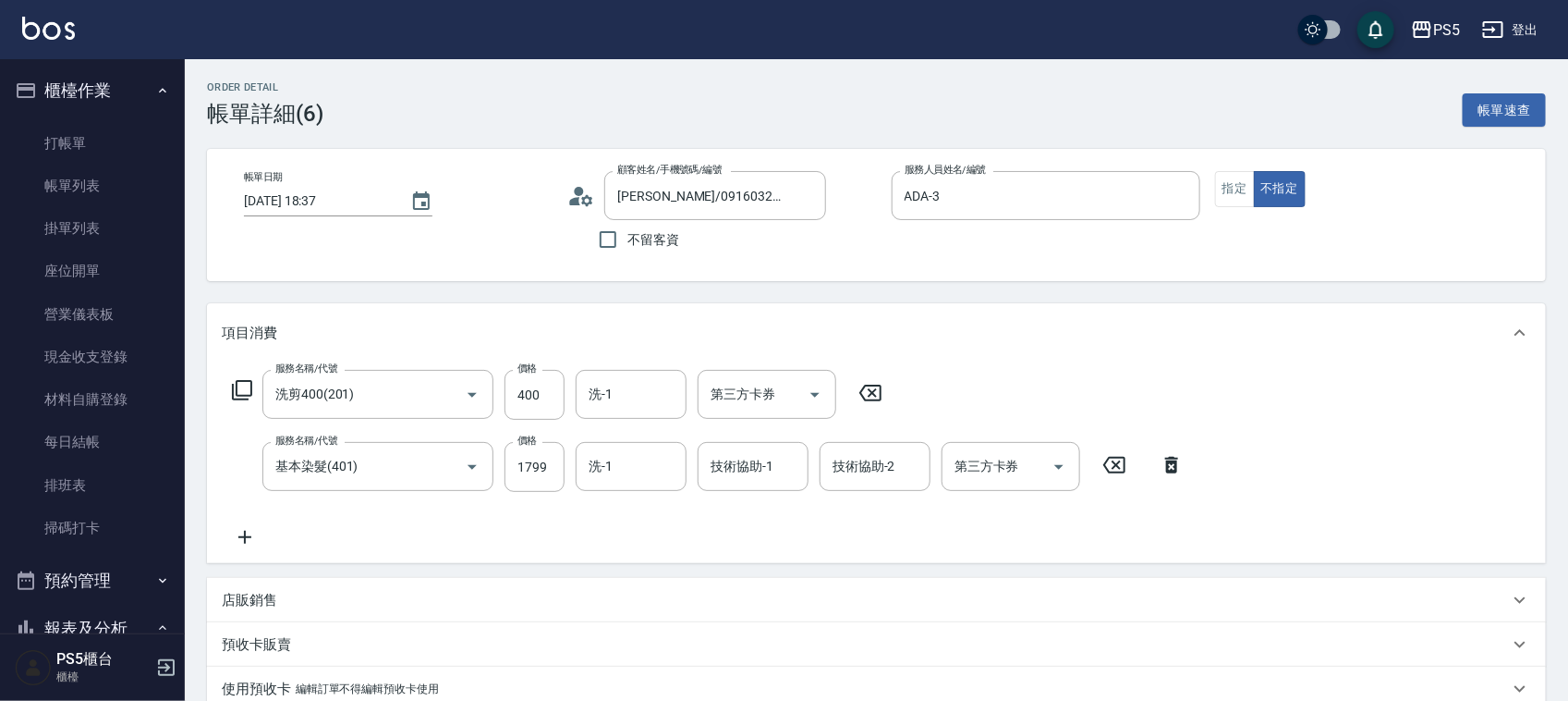
type input "[PERSON_NAME]/0916032550/0916032550"
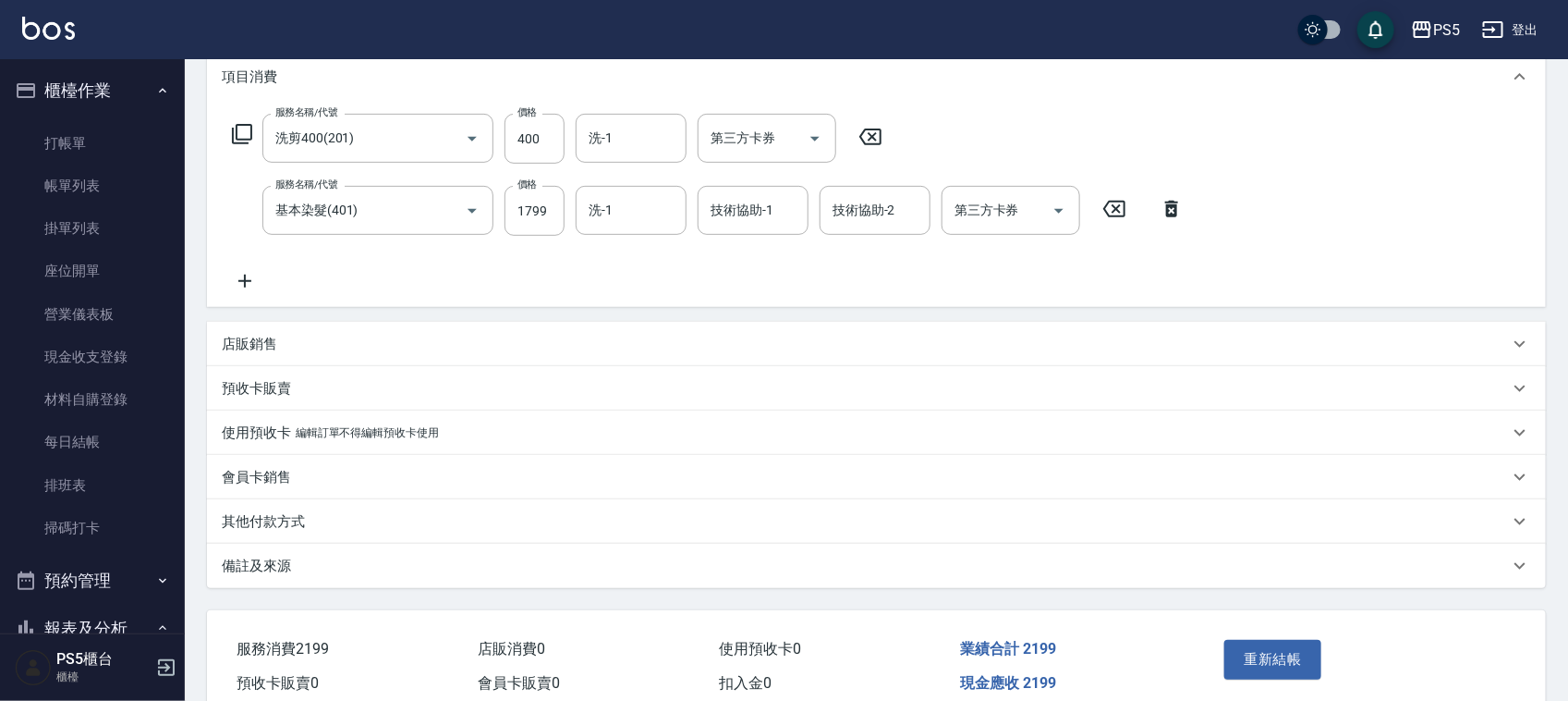
scroll to position [340, 0]
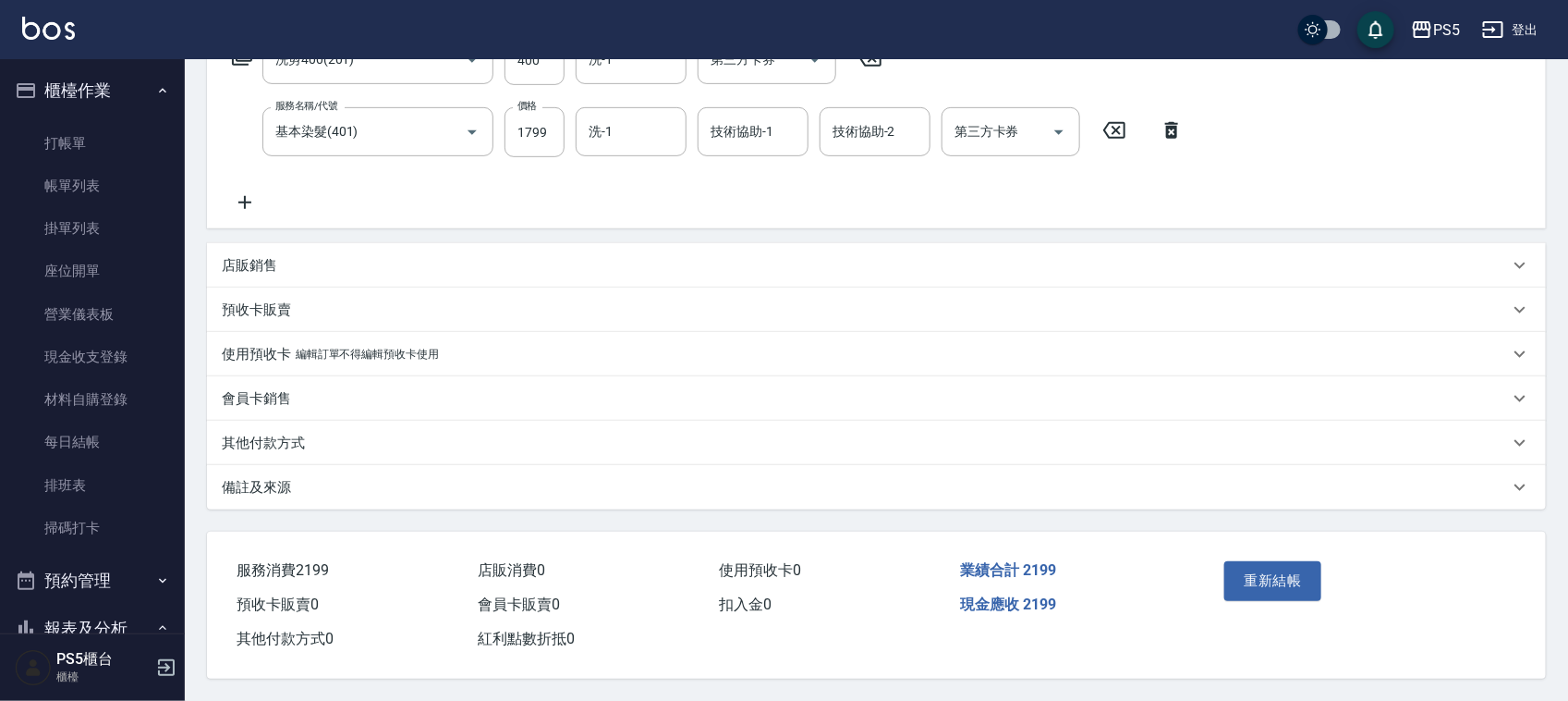
click at [277, 425] on div "其他付款方式" at bounding box center [877, 442] width 1339 height 44
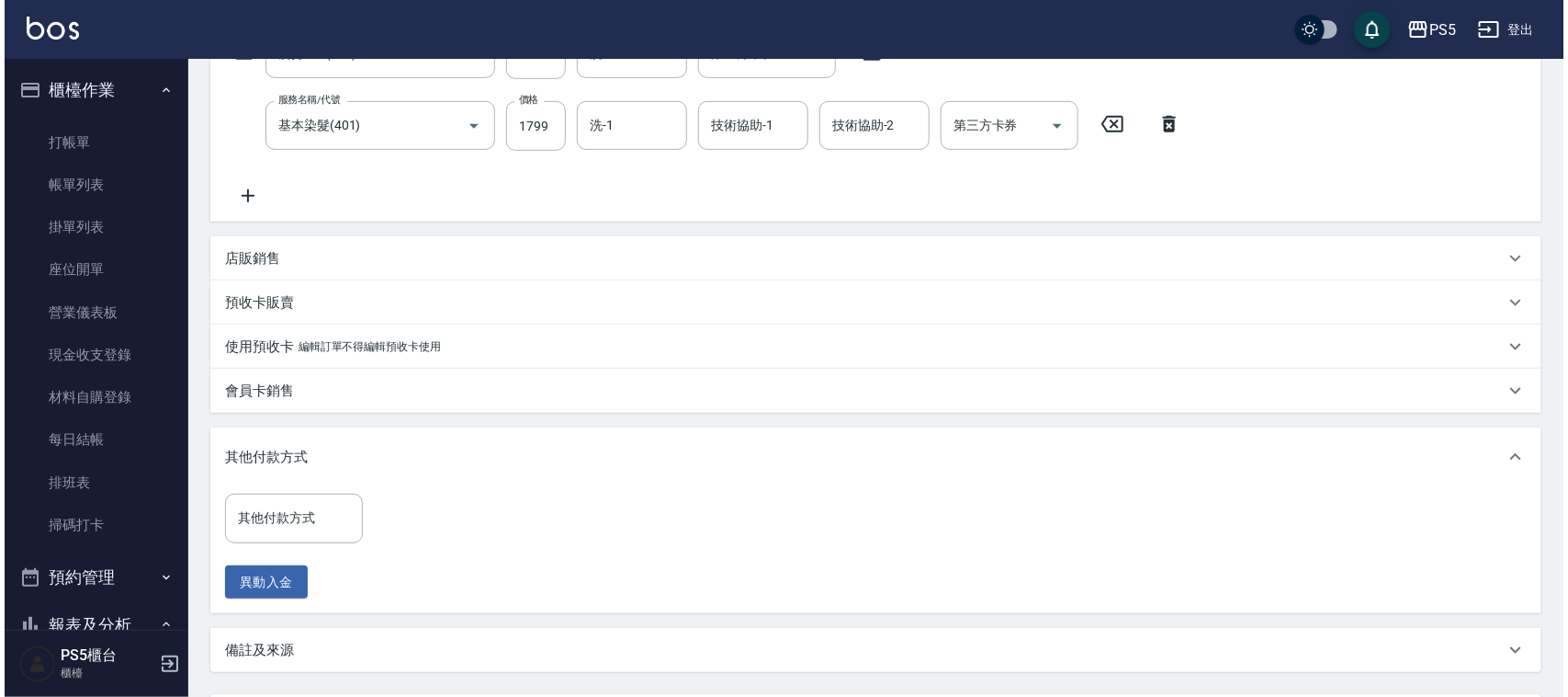
scroll to position [453, 0]
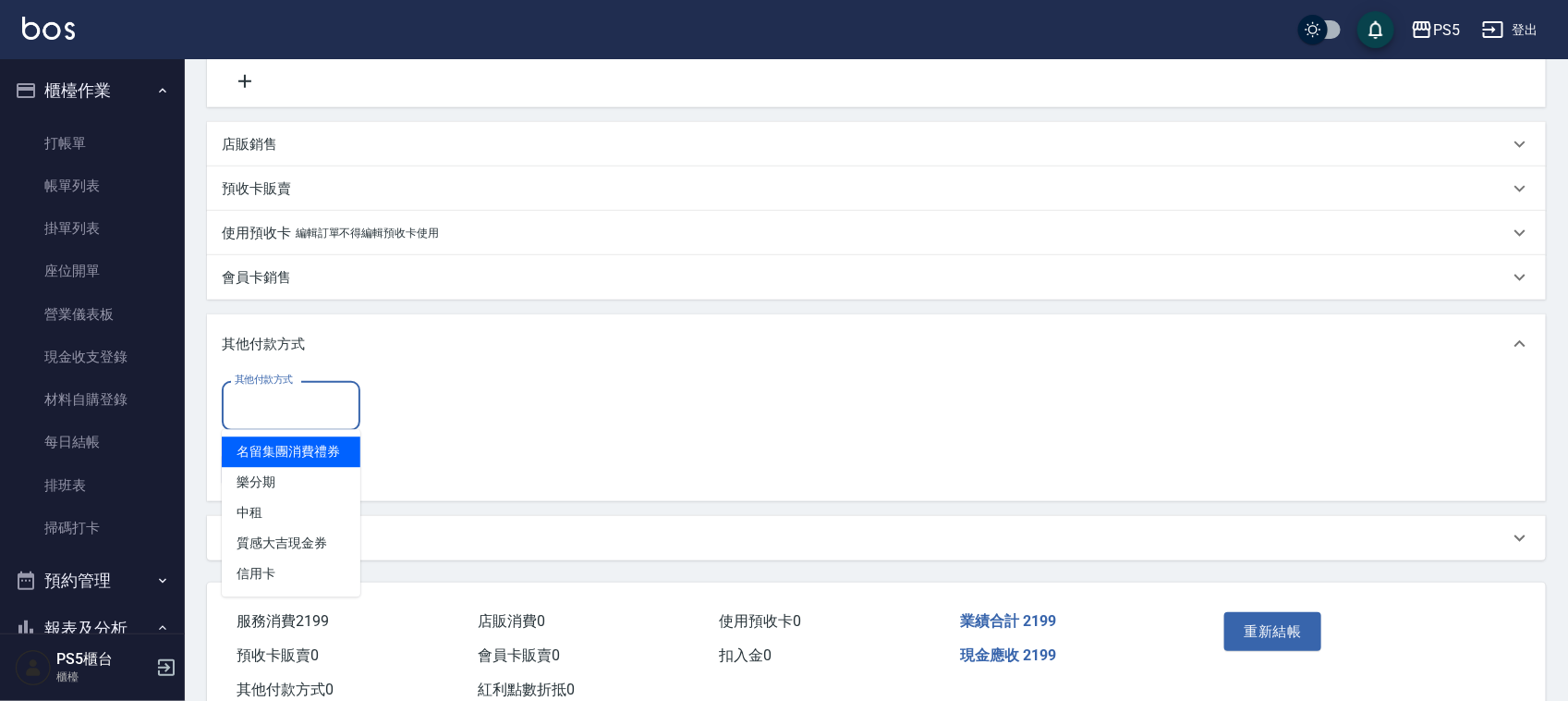
click at [339, 400] on input "其他付款方式" at bounding box center [291, 405] width 122 height 32
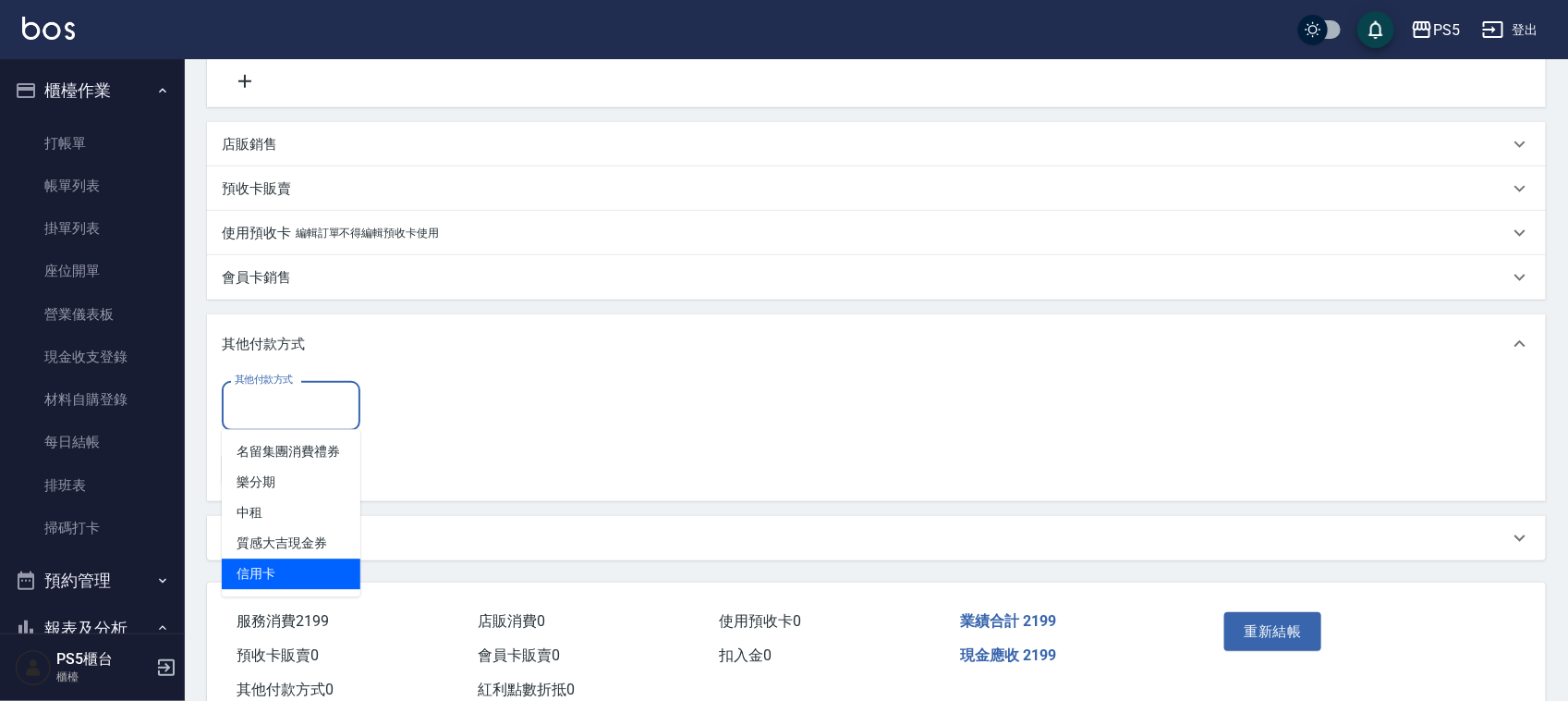
click at [316, 575] on span "信用卡" at bounding box center [291, 574] width 139 height 30
type input "信用卡"
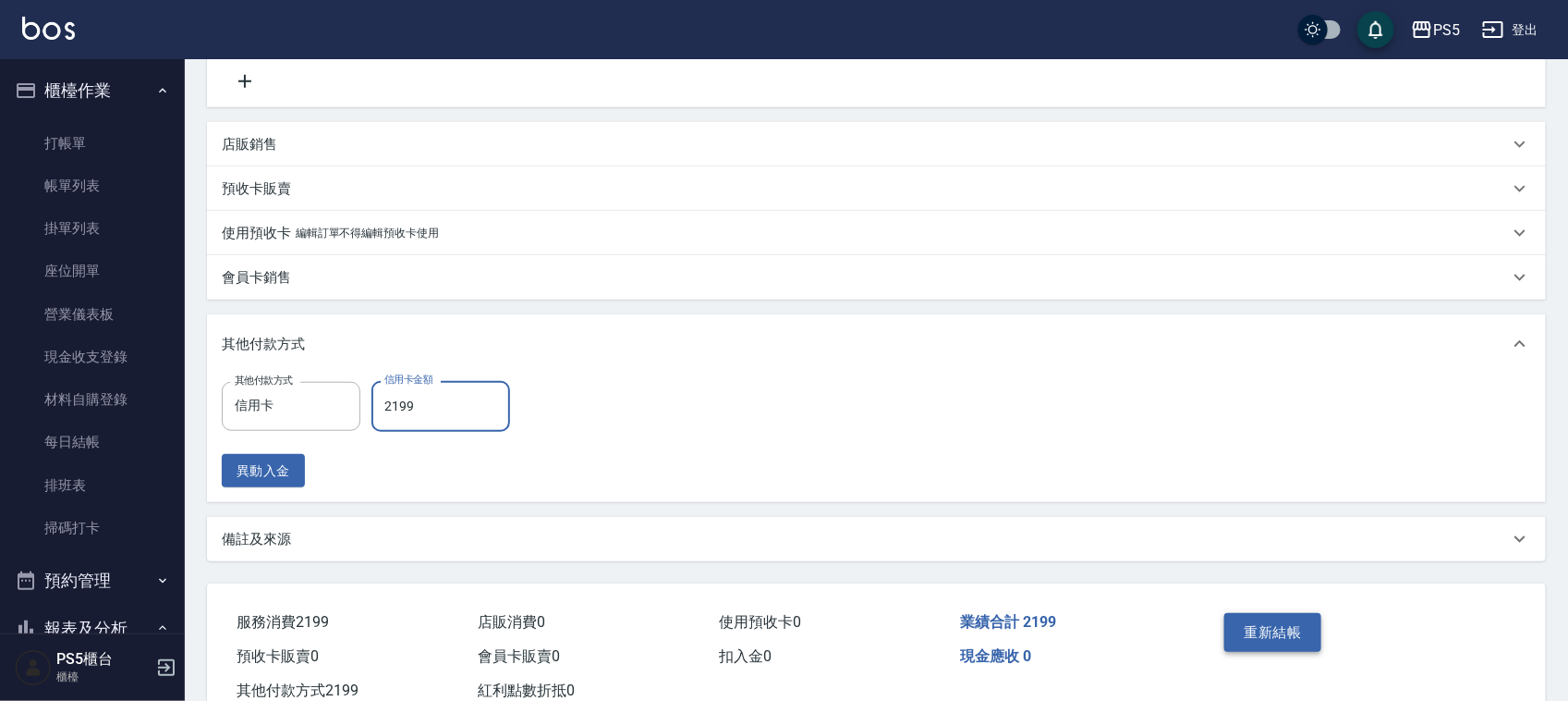
type input "2199"
click at [1300, 642] on button "重新結帳" at bounding box center [1273, 631] width 98 height 38
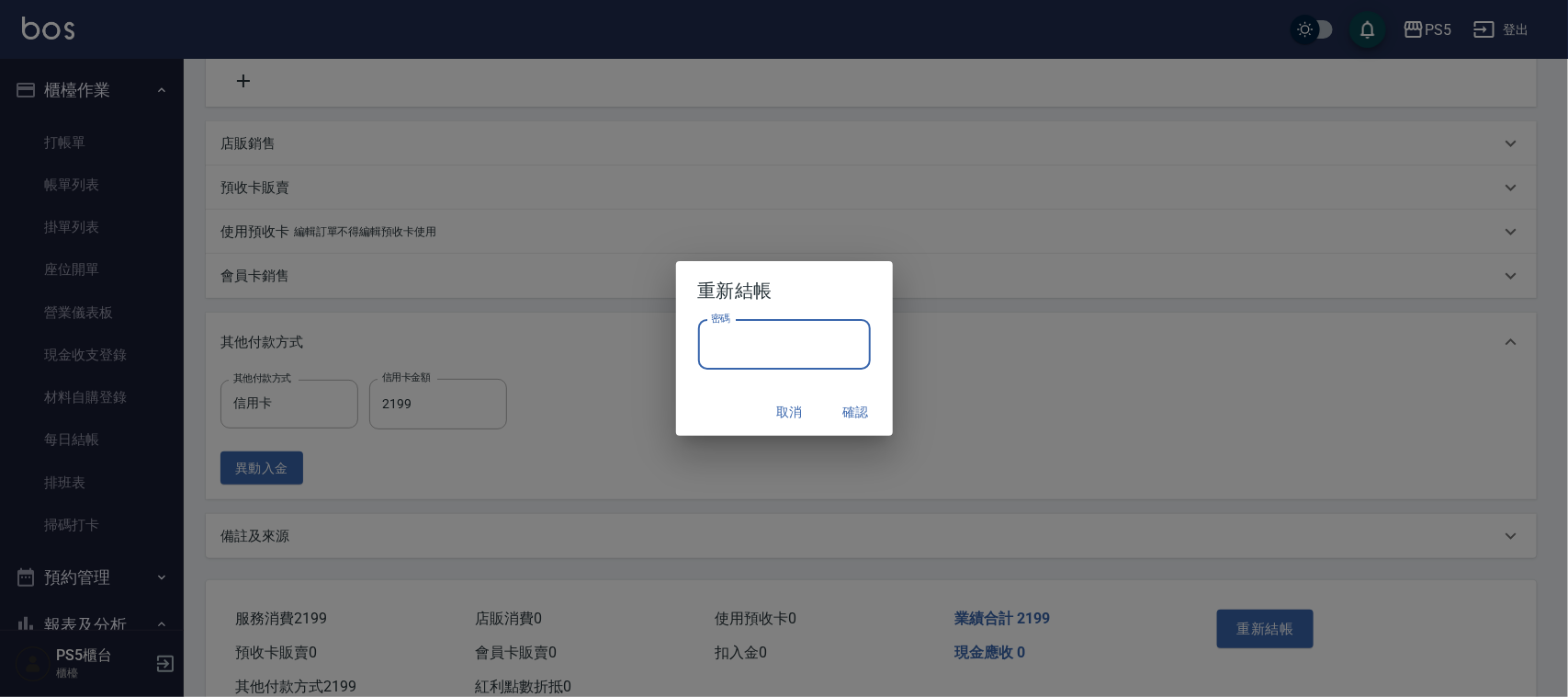
click at [783, 350] on input "密碼" at bounding box center [784, 344] width 173 height 50
type input "****"
click at [857, 407] on button "確認" at bounding box center [856, 412] width 59 height 34
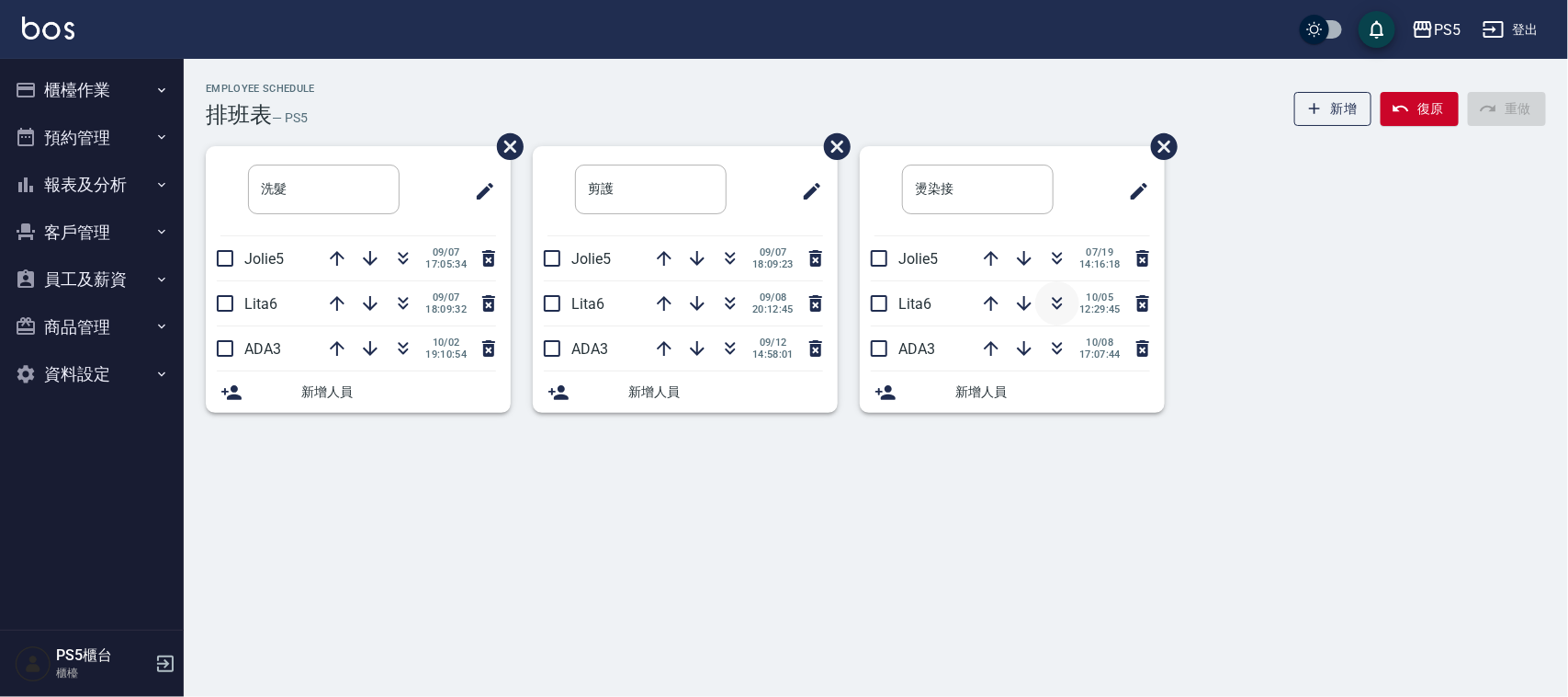
click at [1062, 309] on icon "button" at bounding box center [1057, 303] width 22 height 22
